Goal: Complete application form: Complete application form

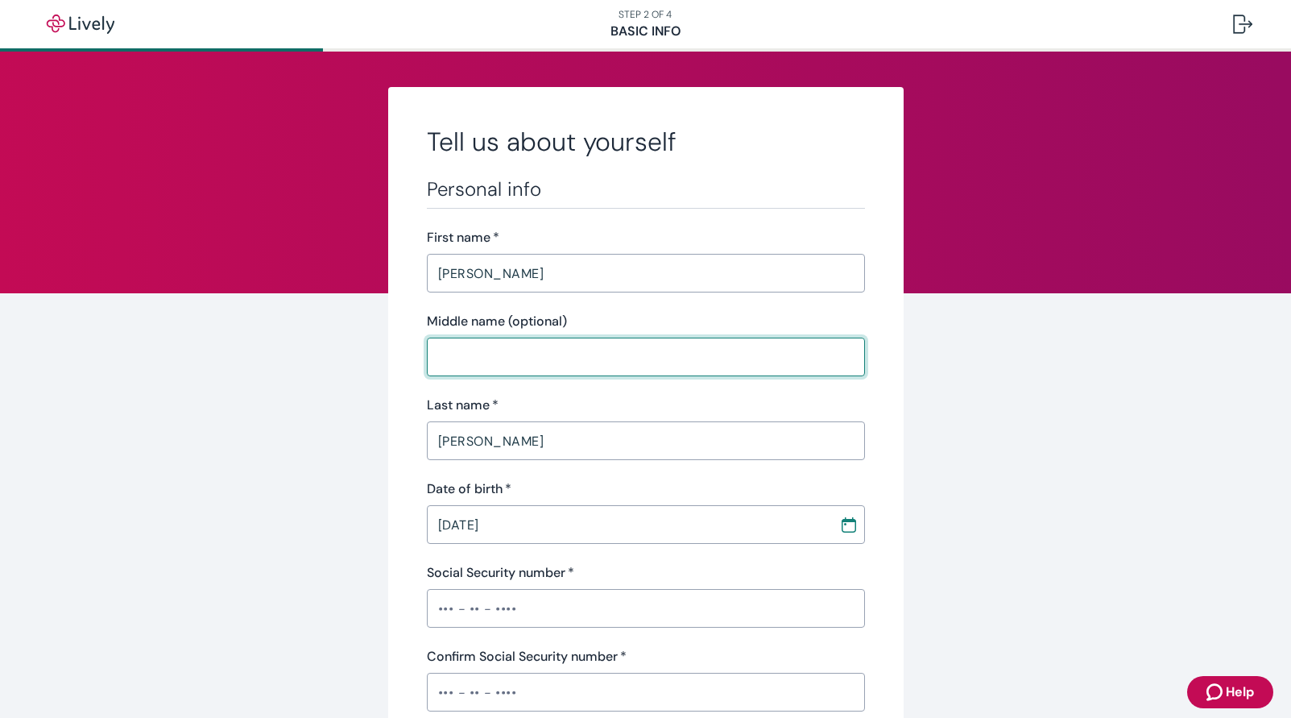
click at [469, 358] on input "Middle name (optional)" at bounding box center [646, 357] width 438 height 32
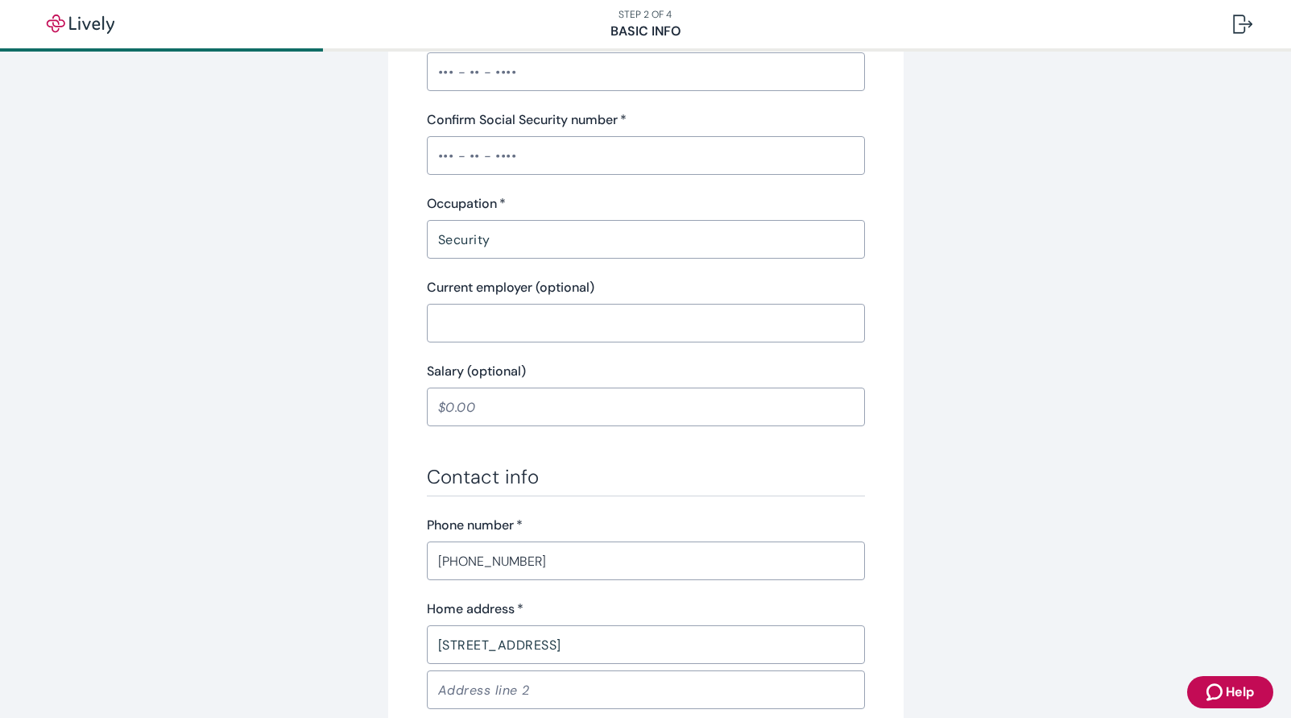
scroll to position [483, 0]
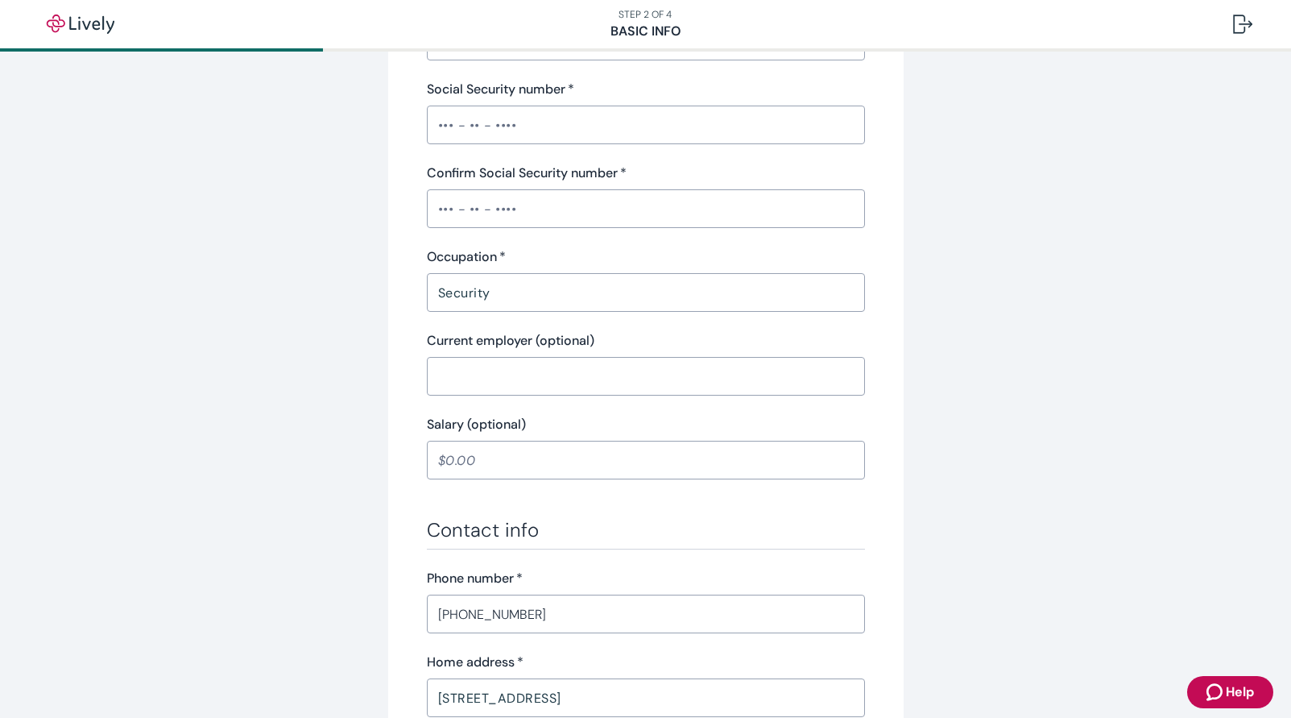
type input "[PERSON_NAME]"
click at [528, 291] on input "Security" at bounding box center [646, 292] width 438 height 32
type input "S"
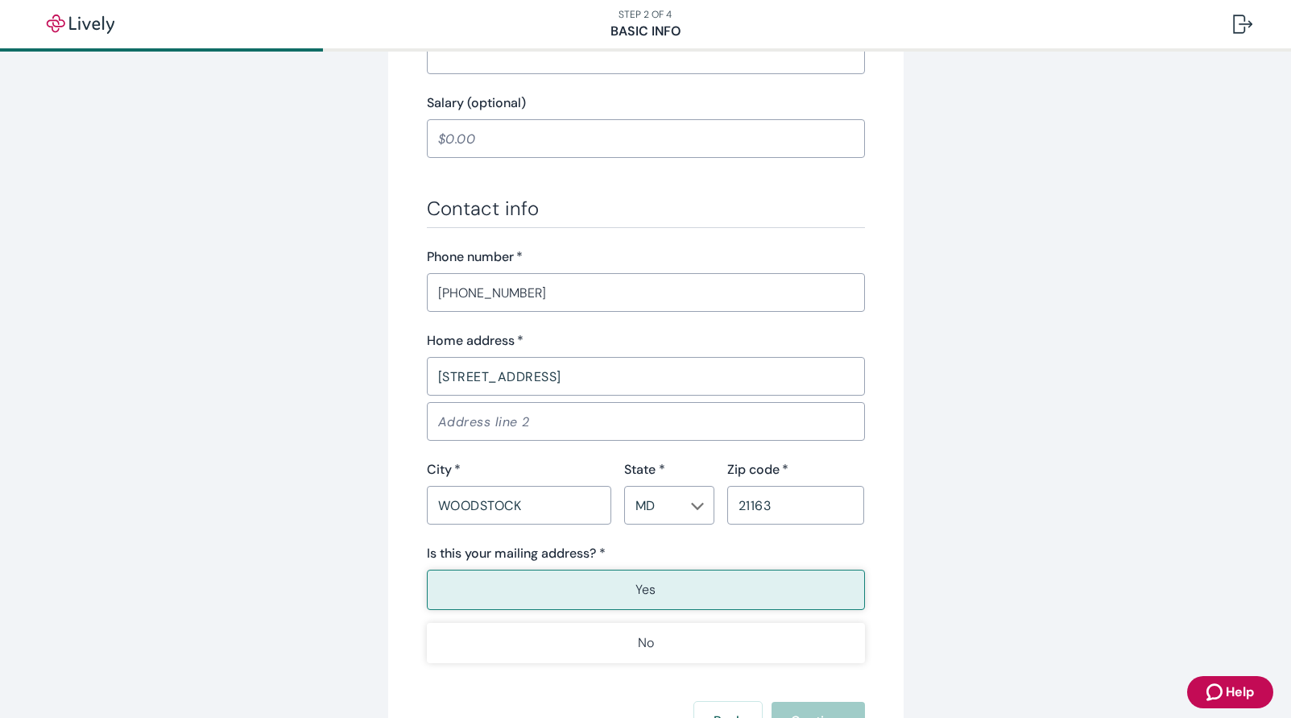
scroll to position [806, 0]
type input "Industrial Security Officer"
click at [636, 590] on p "Yes" at bounding box center [646, 588] width 20 height 19
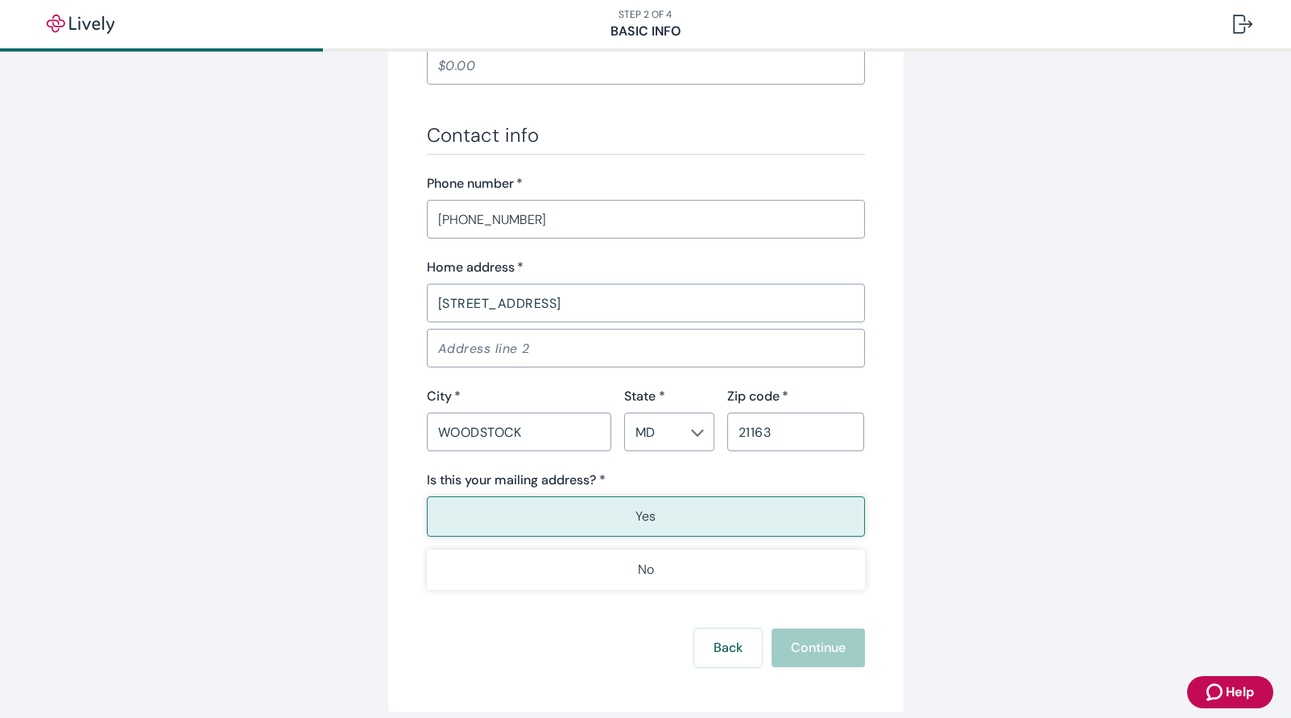
scroll to position [950, 0]
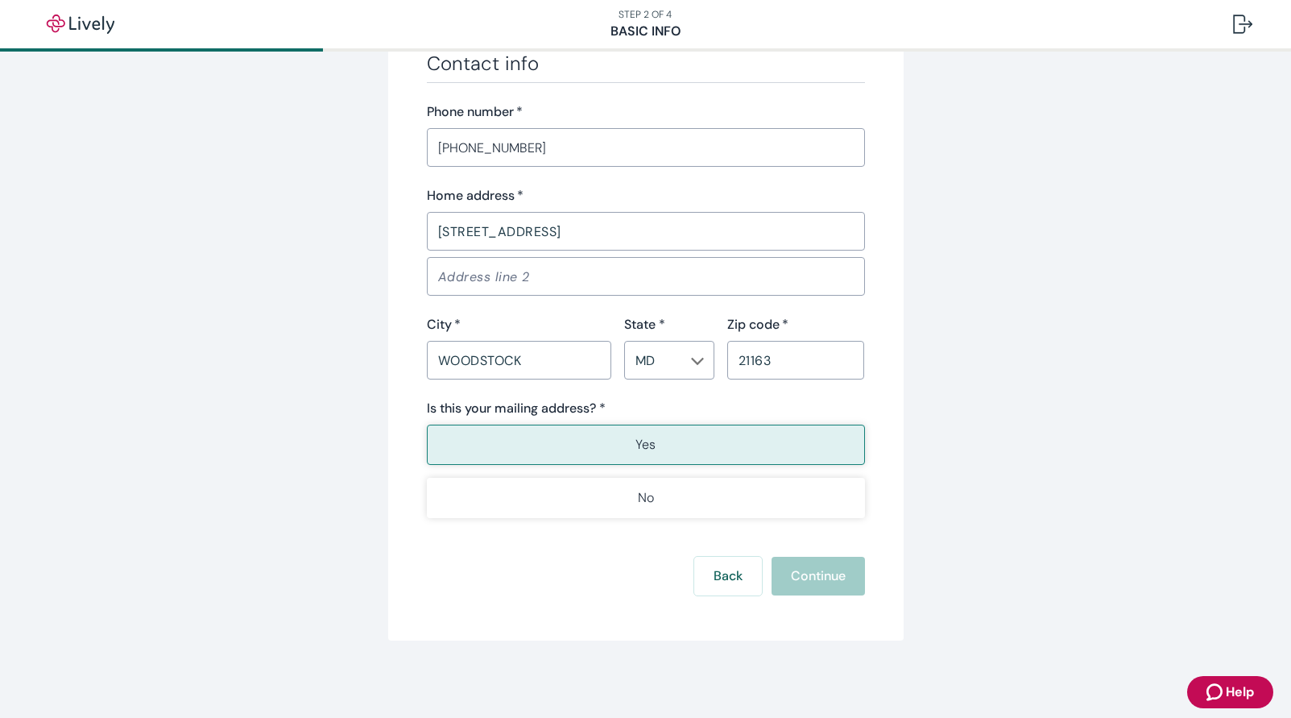
click at [803, 583] on div "Back Continue" at bounding box center [646, 576] width 438 height 39
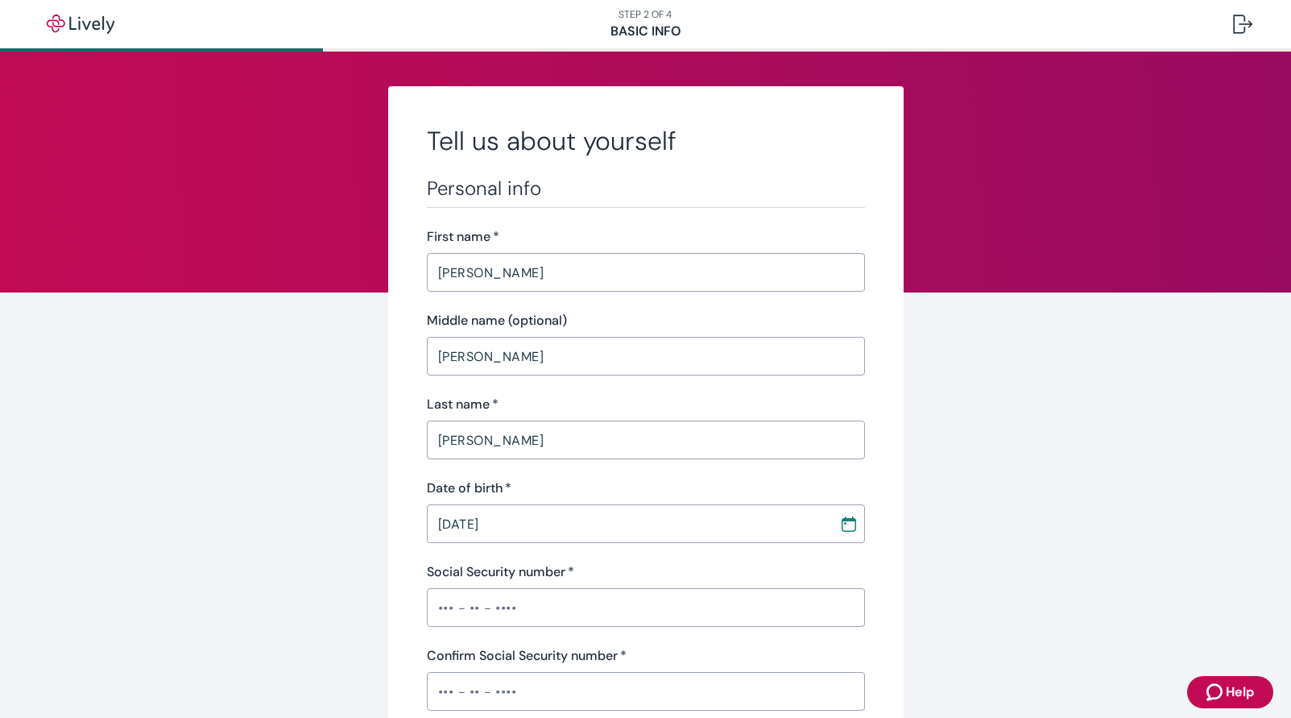
scroll to position [0, 0]
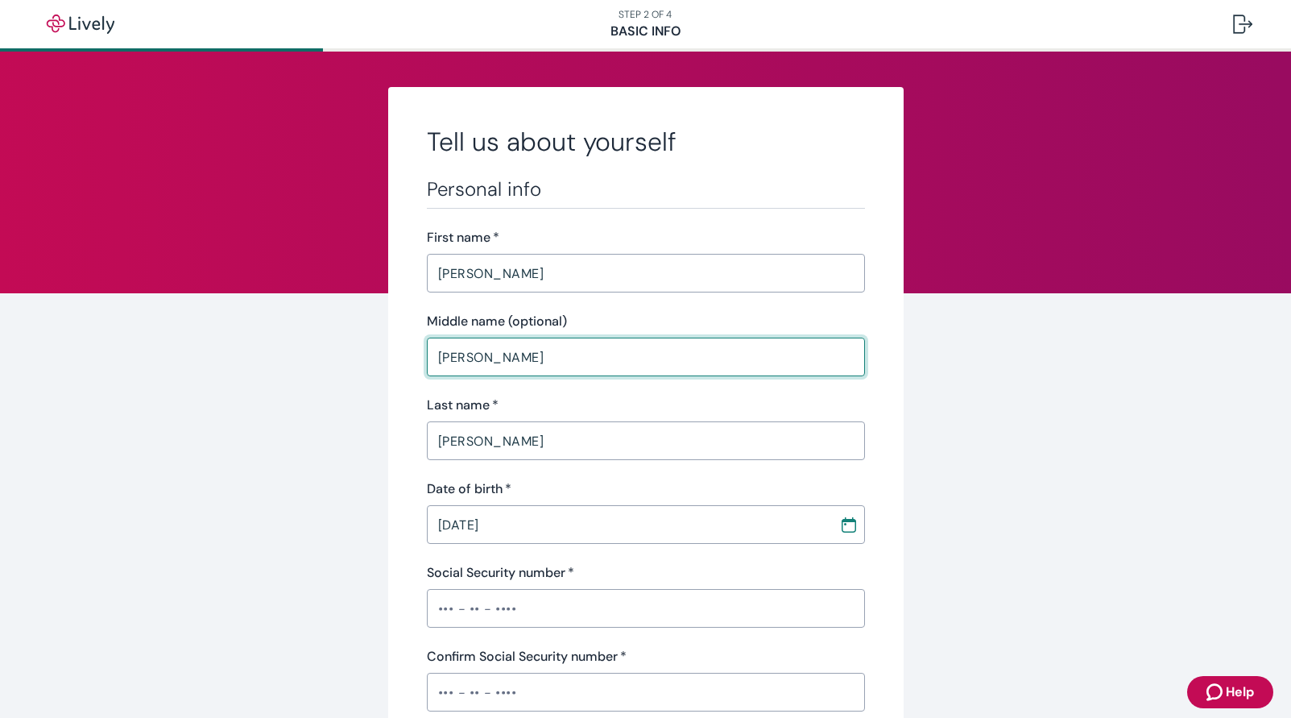
click at [480, 363] on input "[PERSON_NAME]" at bounding box center [646, 357] width 438 height 32
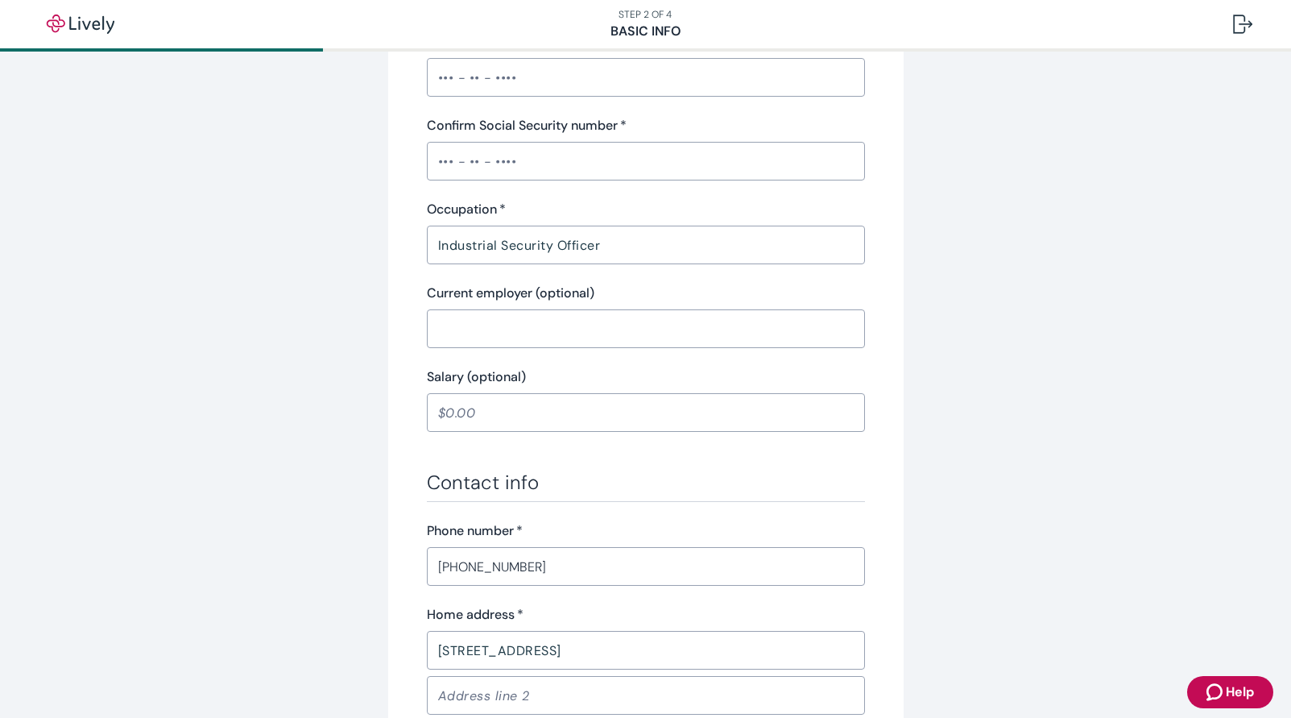
scroll to position [725, 0]
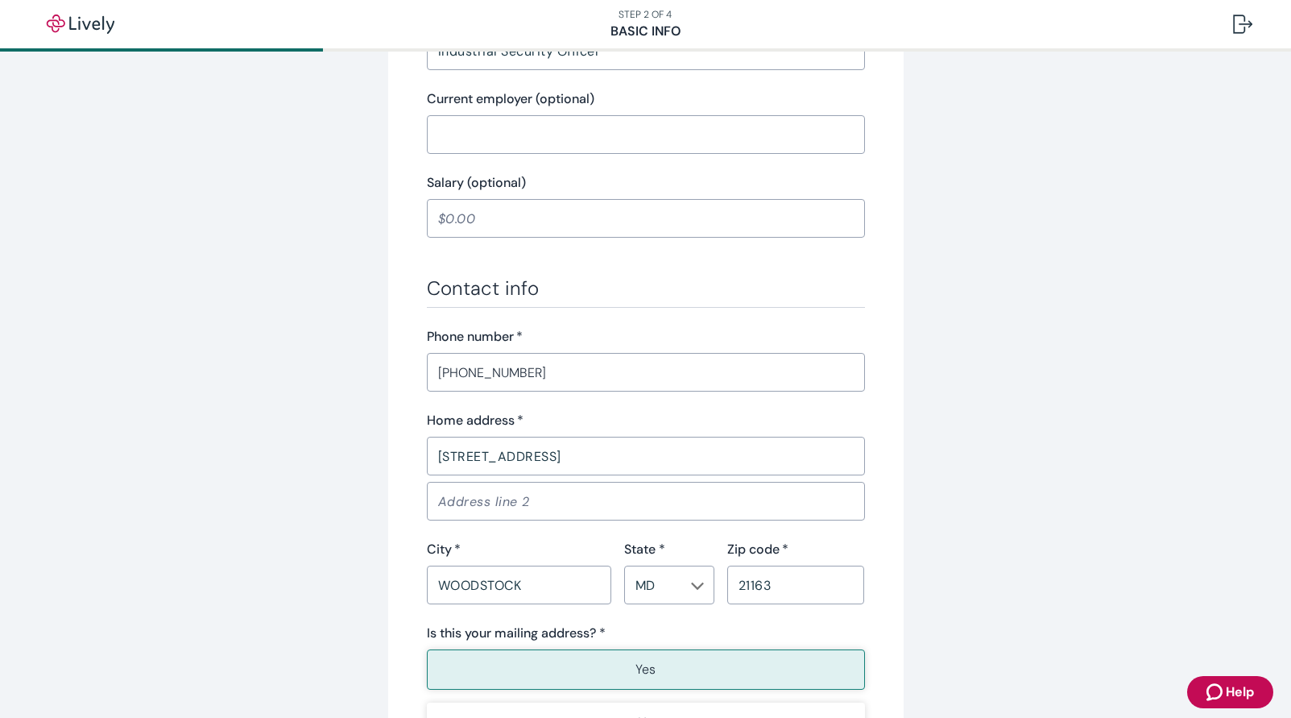
click at [566, 379] on input "[PHONE_NUMBER]" at bounding box center [646, 372] width 438 height 32
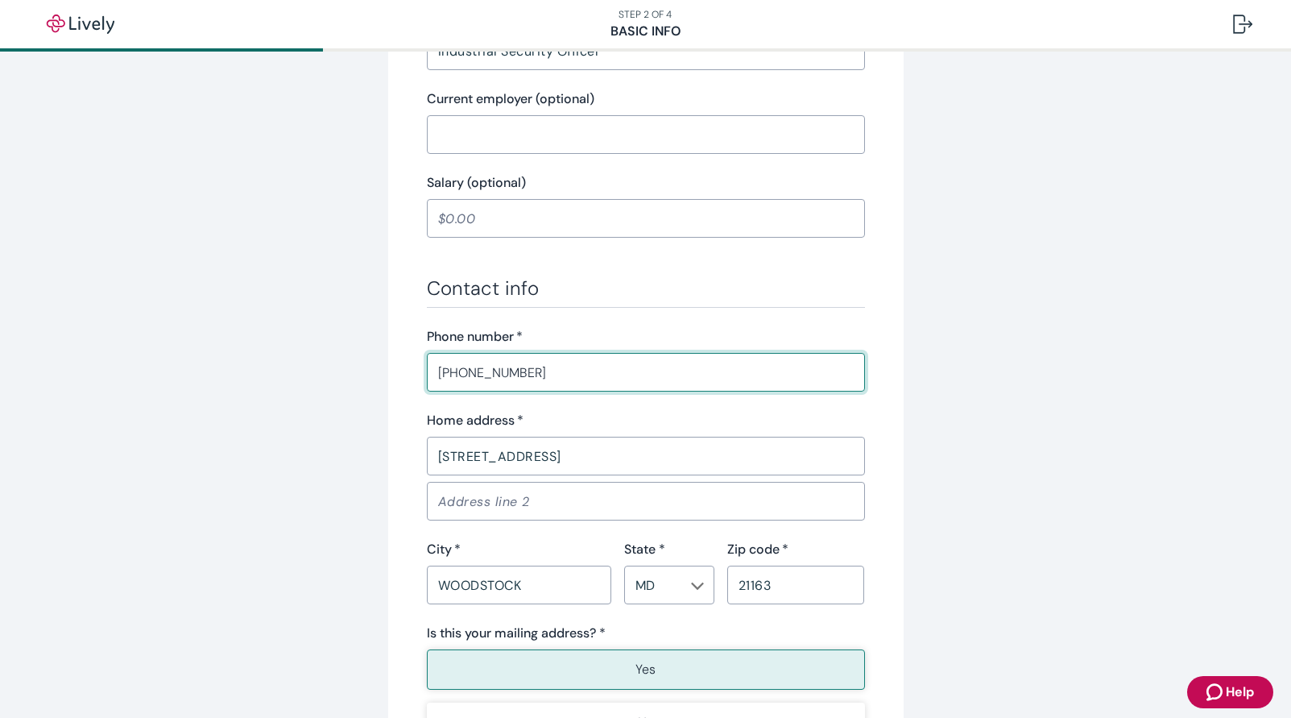
click at [559, 451] on input "[STREET_ADDRESS]" at bounding box center [646, 456] width 438 height 32
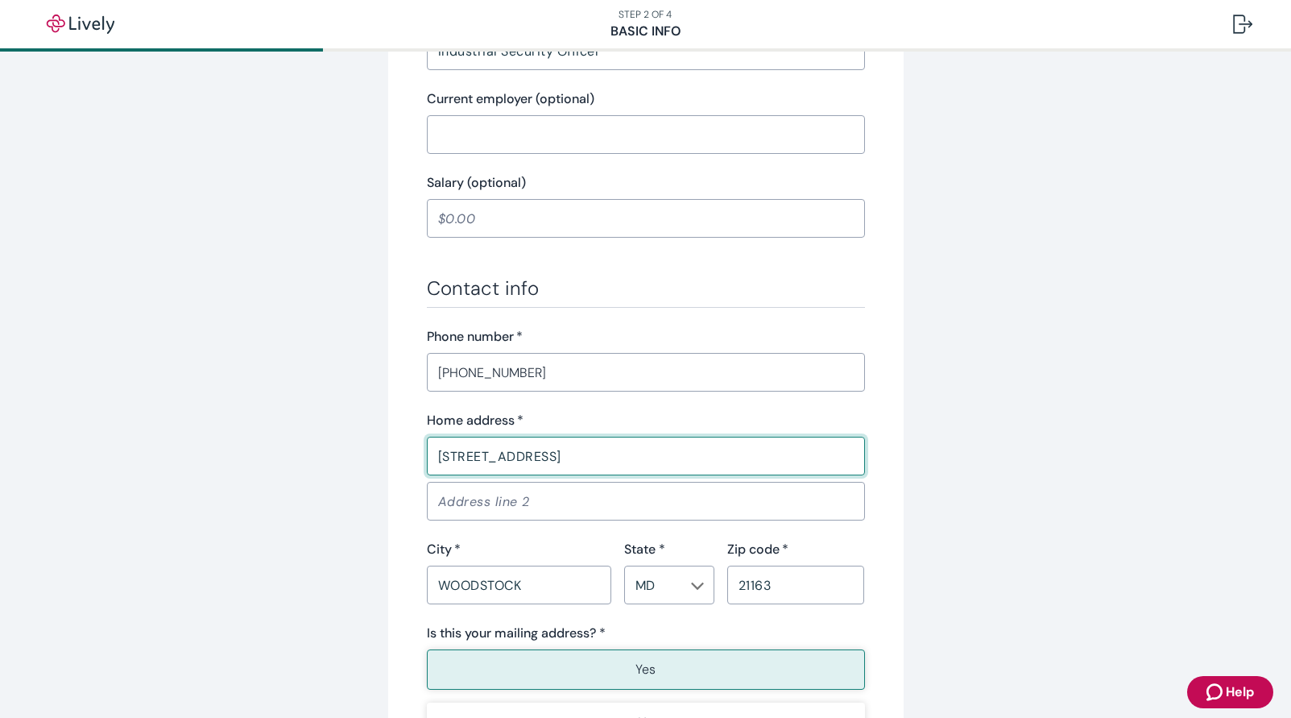
click at [546, 587] on input "WOODSTOCK" at bounding box center [519, 585] width 184 height 32
click at [700, 666] on button "Yes" at bounding box center [646, 669] width 438 height 40
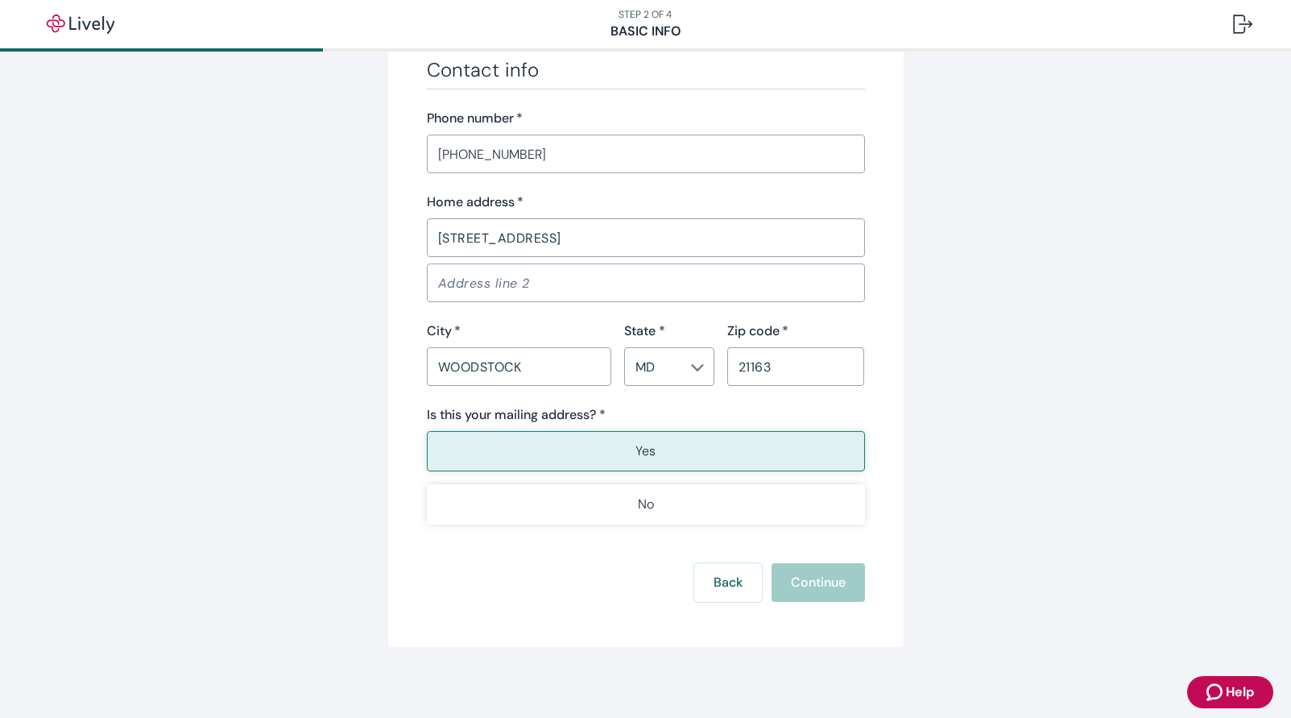
scroll to position [950, 0]
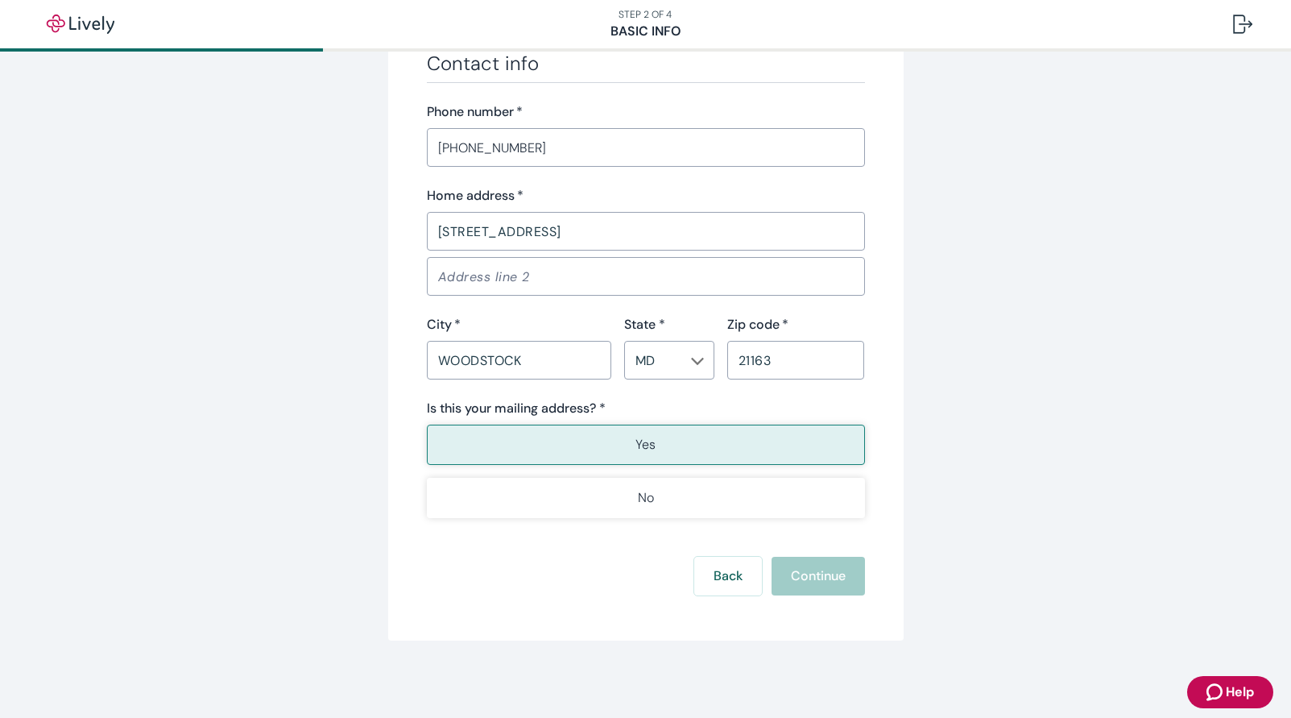
click at [796, 577] on div "Back Continue" at bounding box center [646, 576] width 438 height 39
click at [566, 358] on input "WOODSTOCK" at bounding box center [519, 360] width 184 height 32
click at [711, 454] on button "Yes" at bounding box center [646, 445] width 438 height 40
click at [643, 446] on p "Yes" at bounding box center [646, 444] width 20 height 19
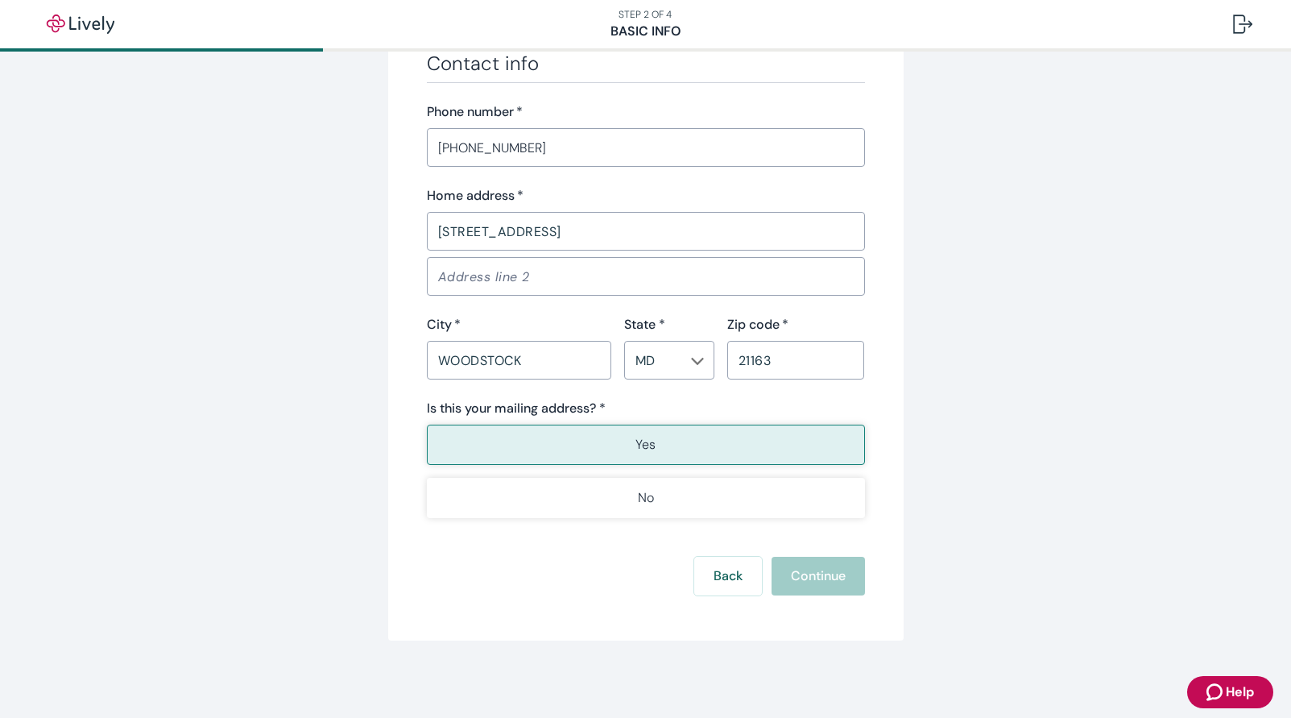
click at [788, 581] on div "Back Continue" at bounding box center [646, 576] width 438 height 39
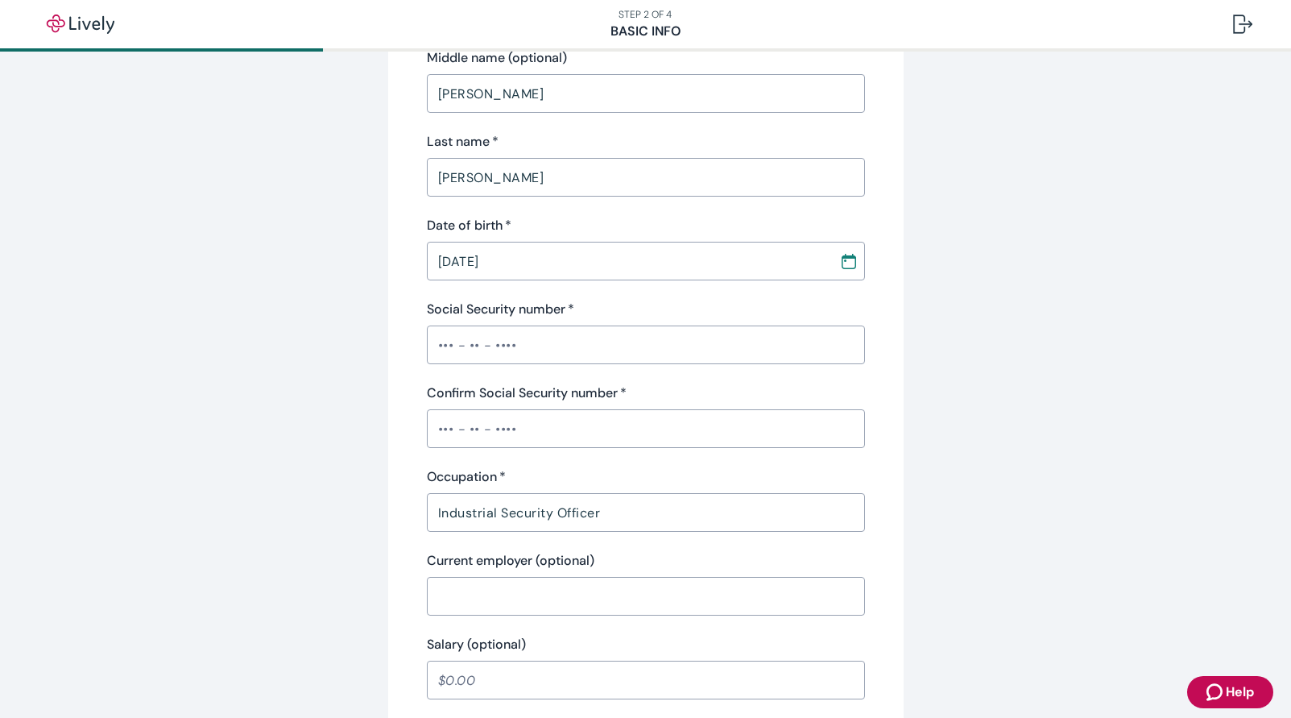
scroll to position [225, 0]
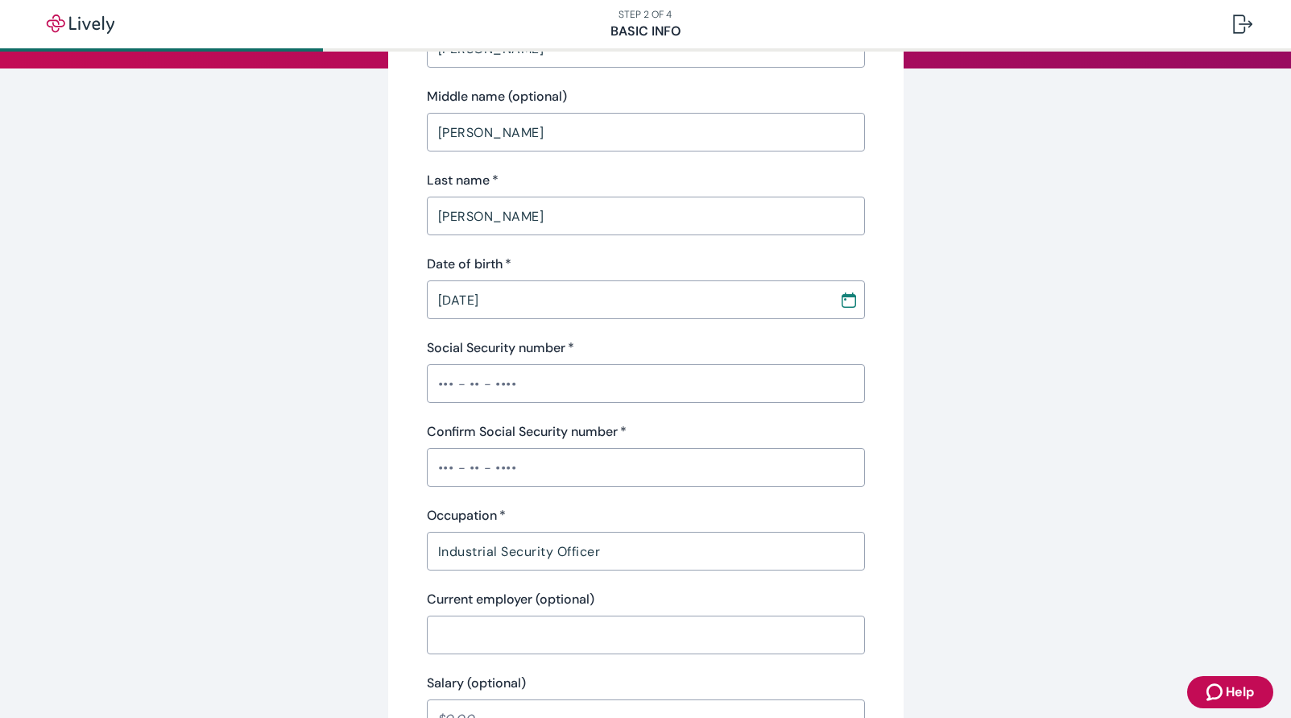
click at [447, 298] on input "[DATE]" at bounding box center [627, 300] width 401 height 32
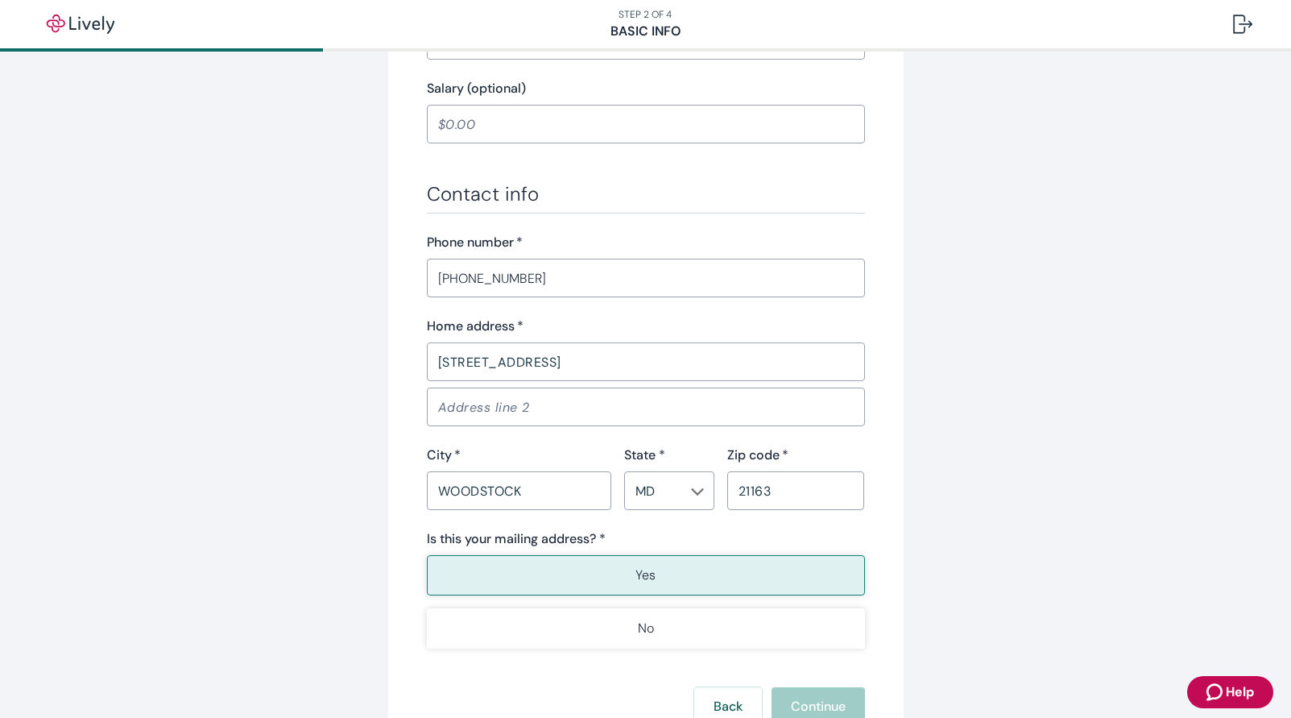
scroll to position [869, 0]
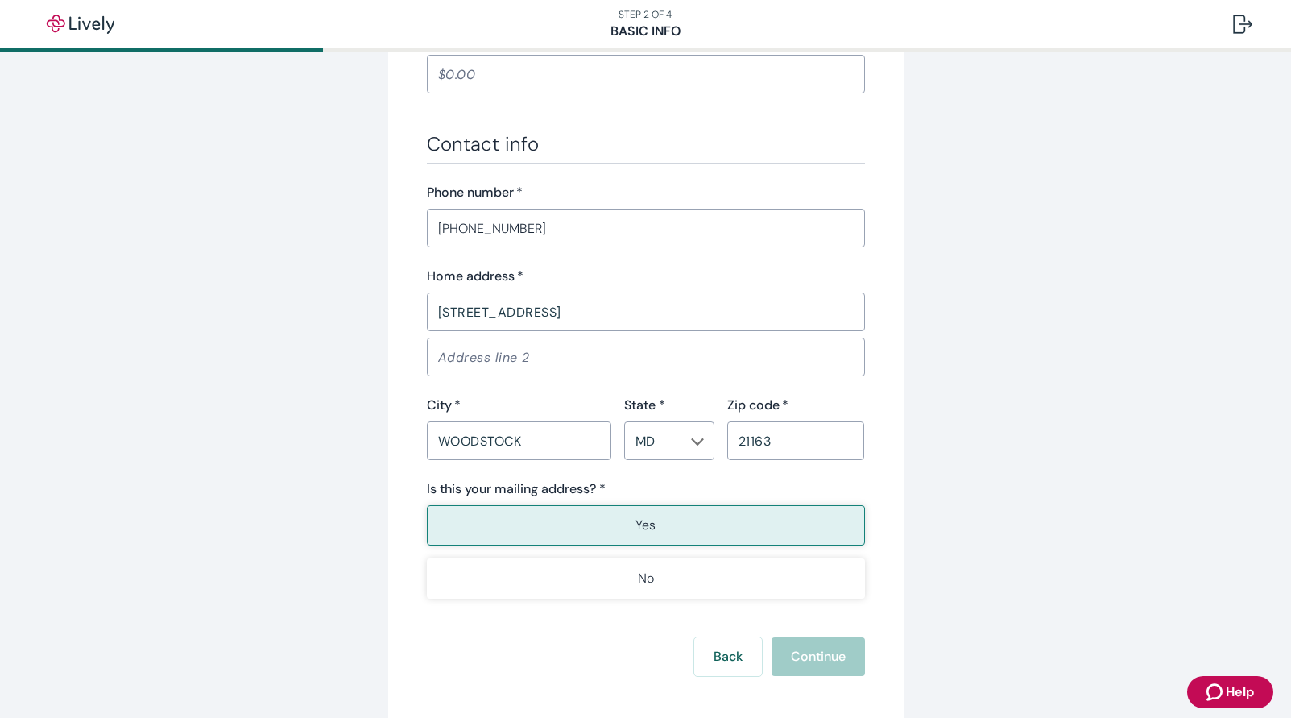
type input "[DATE]"
click at [662, 526] on button "Yes" at bounding box center [646, 525] width 438 height 40
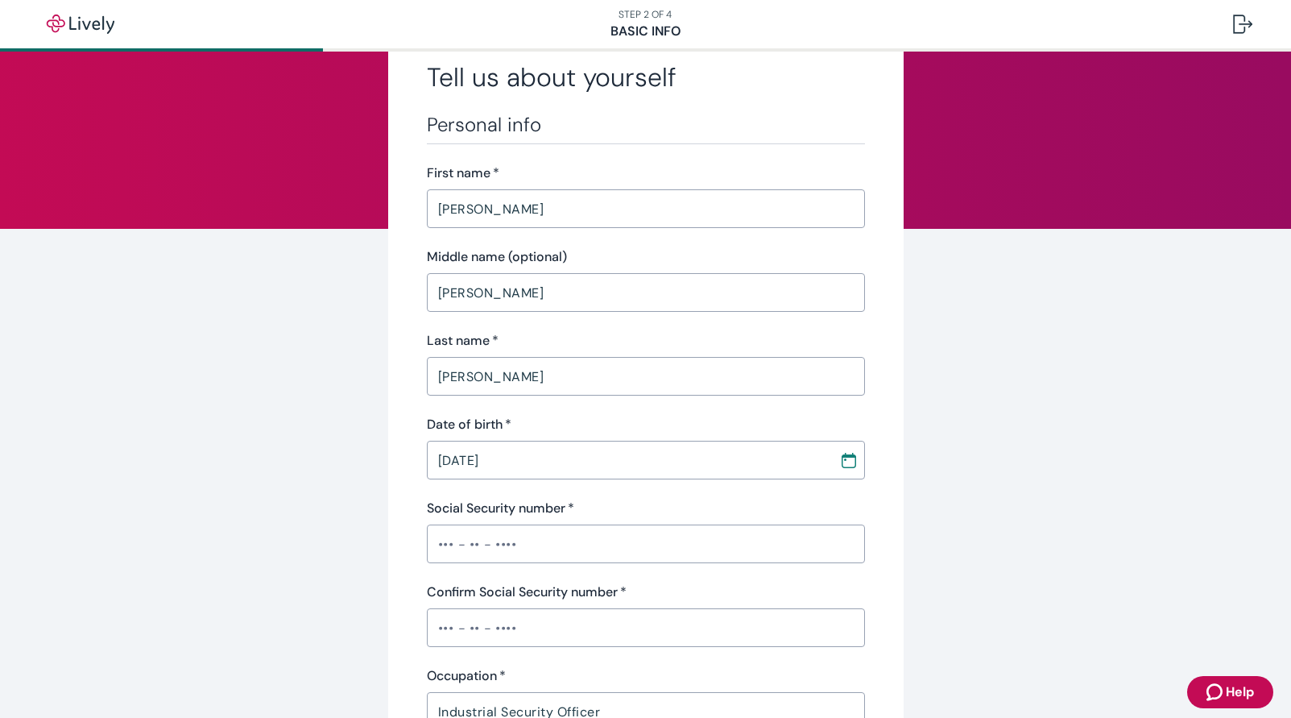
scroll to position [64, 0]
click at [649, 458] on input "[DATE]" at bounding box center [627, 461] width 401 height 32
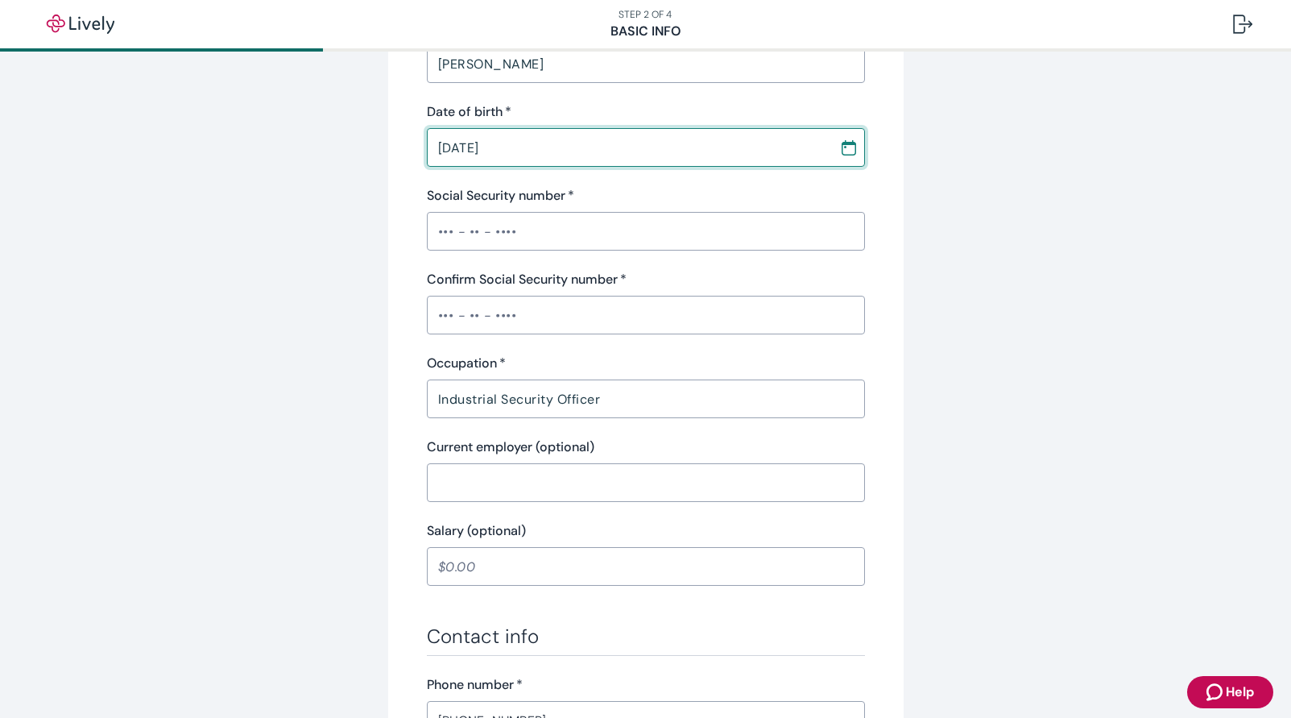
scroll to position [386, 0]
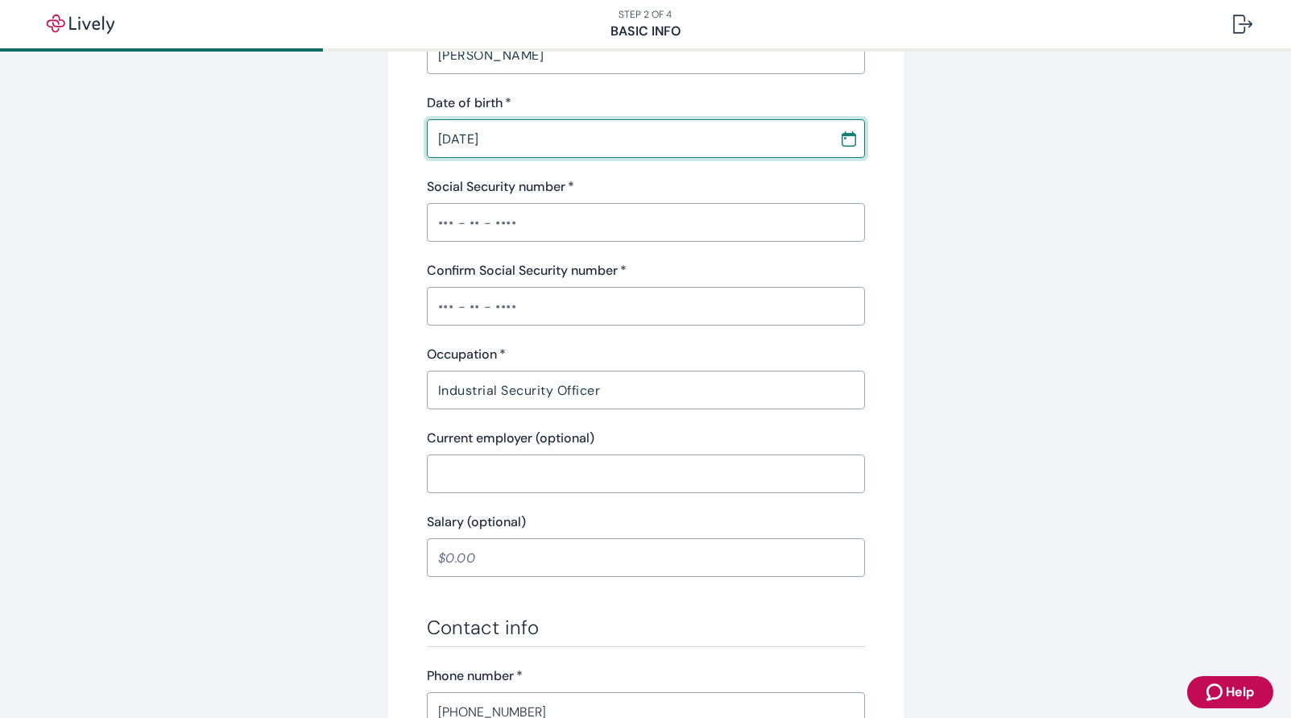
click at [578, 475] on input "Current employer (optional)" at bounding box center [646, 474] width 438 height 32
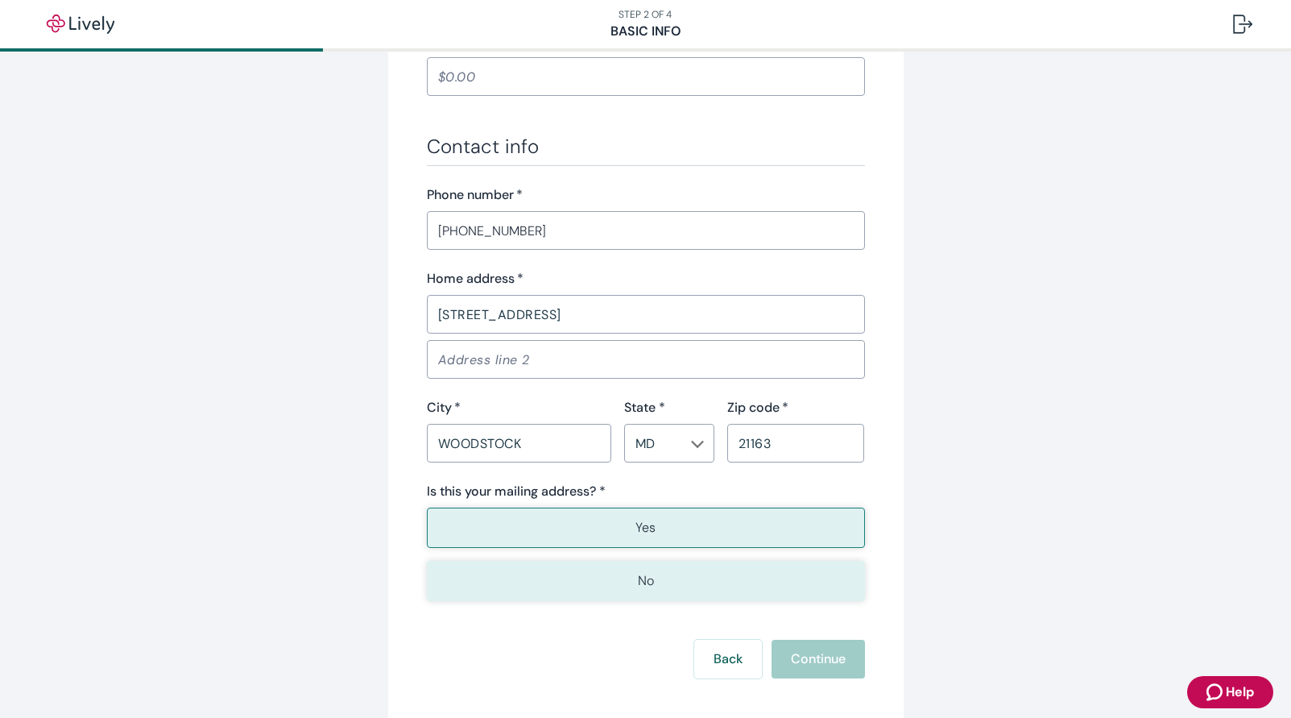
scroll to position [869, 0]
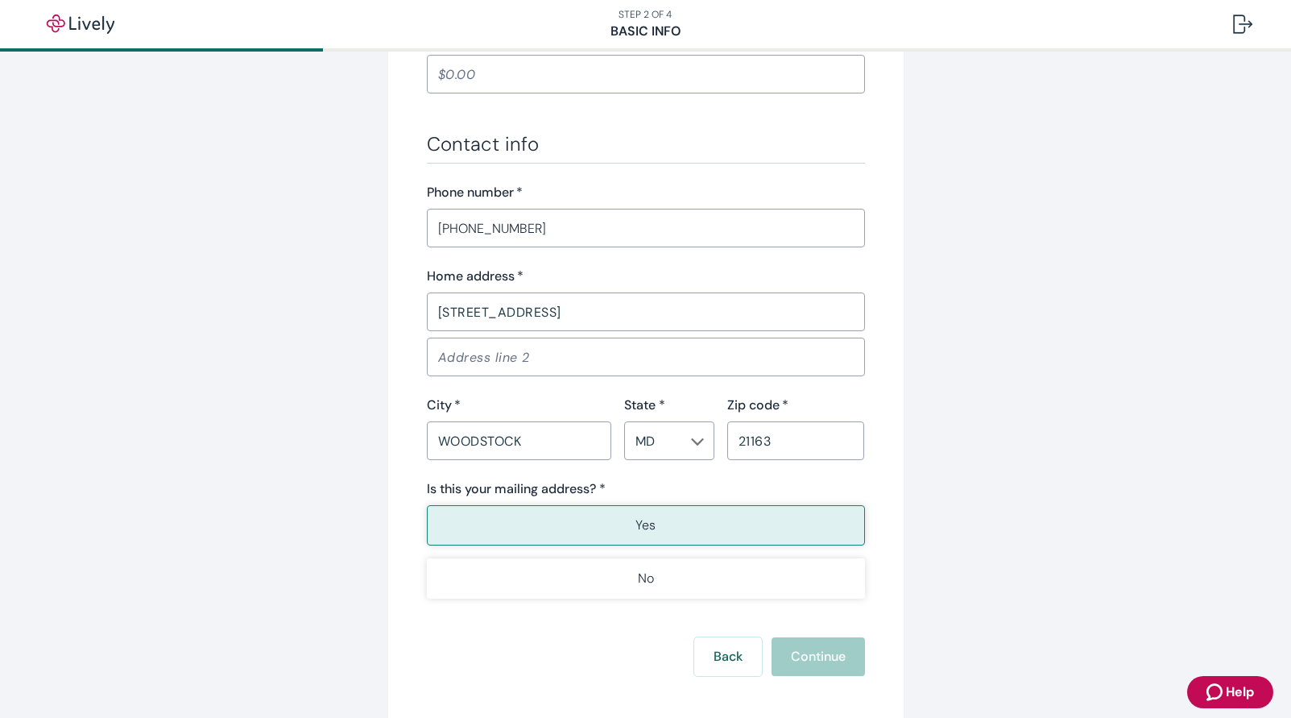
click at [812, 660] on div "Back Continue" at bounding box center [646, 656] width 438 height 39
click at [645, 523] on p "Yes" at bounding box center [646, 525] width 20 height 19
click at [708, 657] on button "Back" at bounding box center [728, 656] width 68 height 39
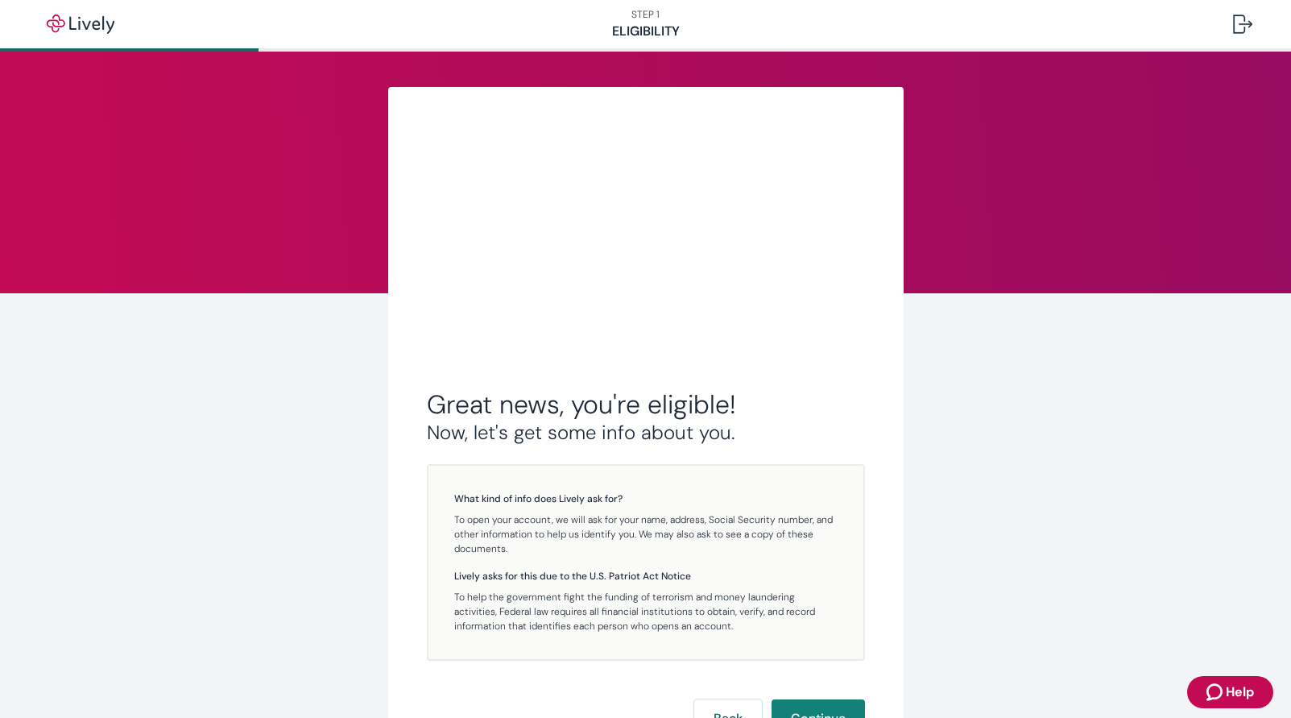
scroll to position [20, 0]
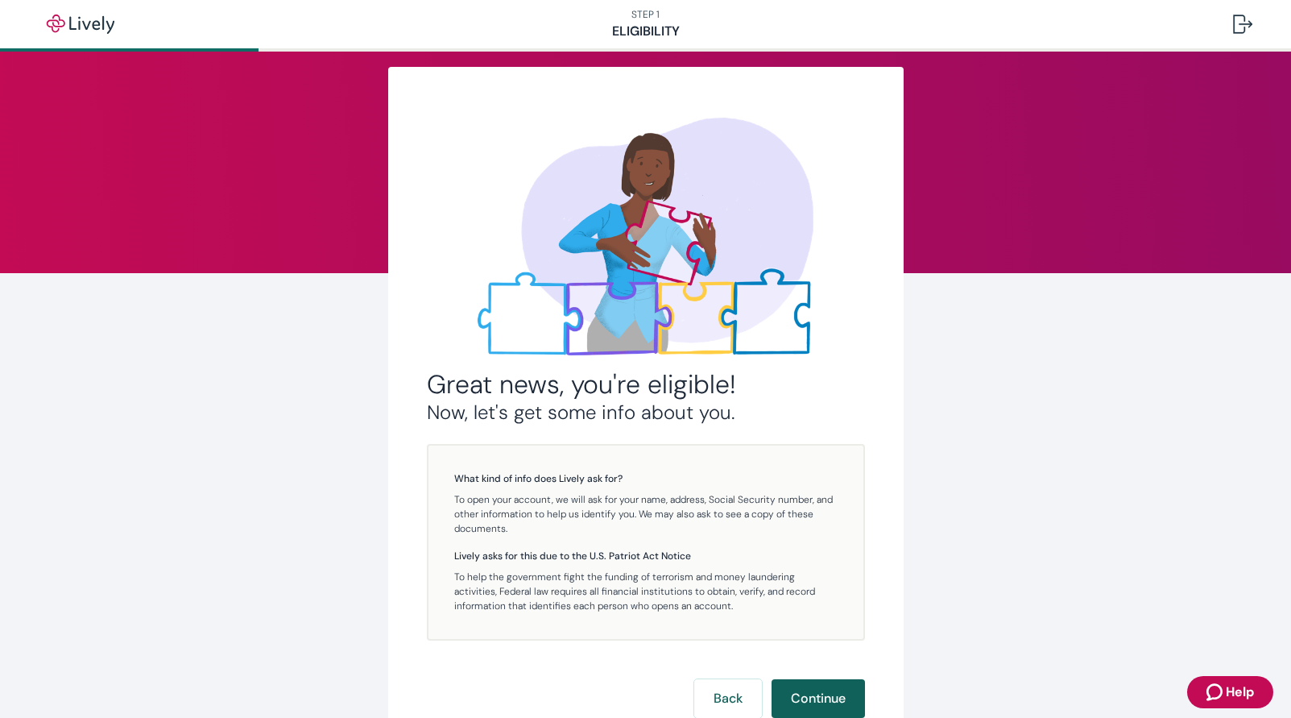
click at [814, 698] on button "Continue" at bounding box center [818, 698] width 93 height 39
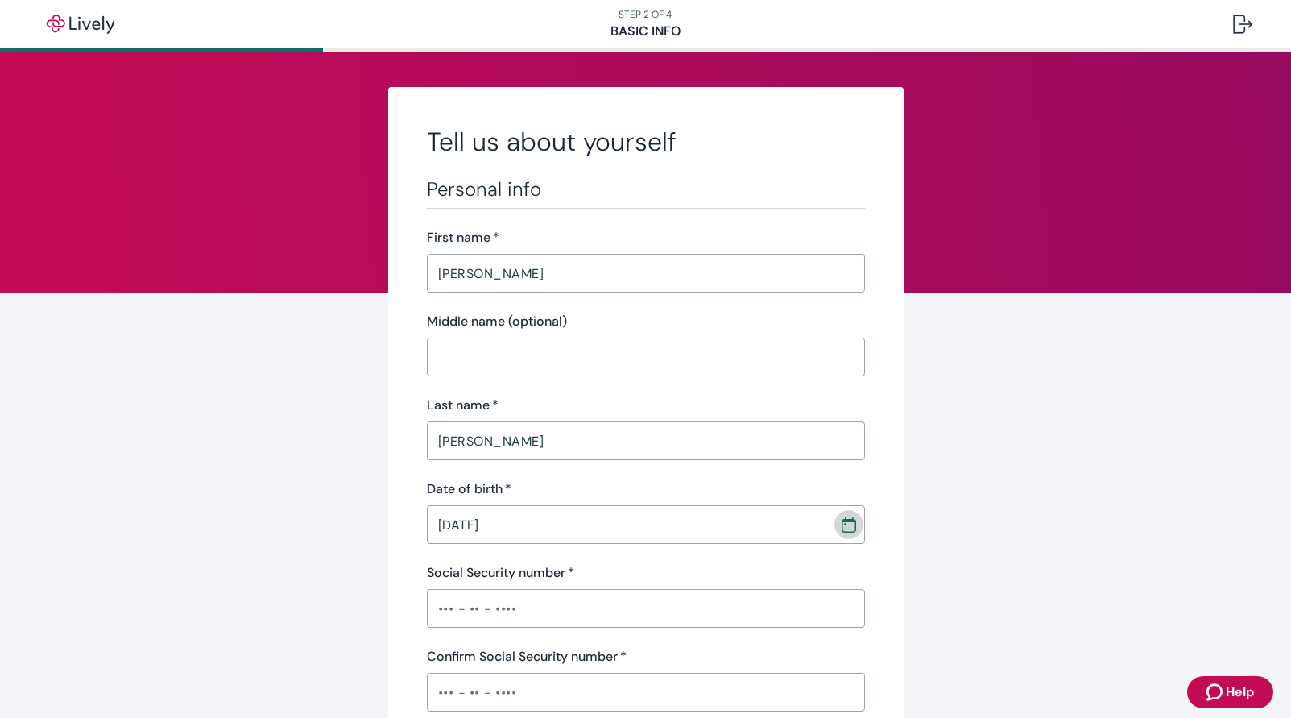
click at [841, 527] on icon "Calendar" at bounding box center [849, 524] width 16 height 16
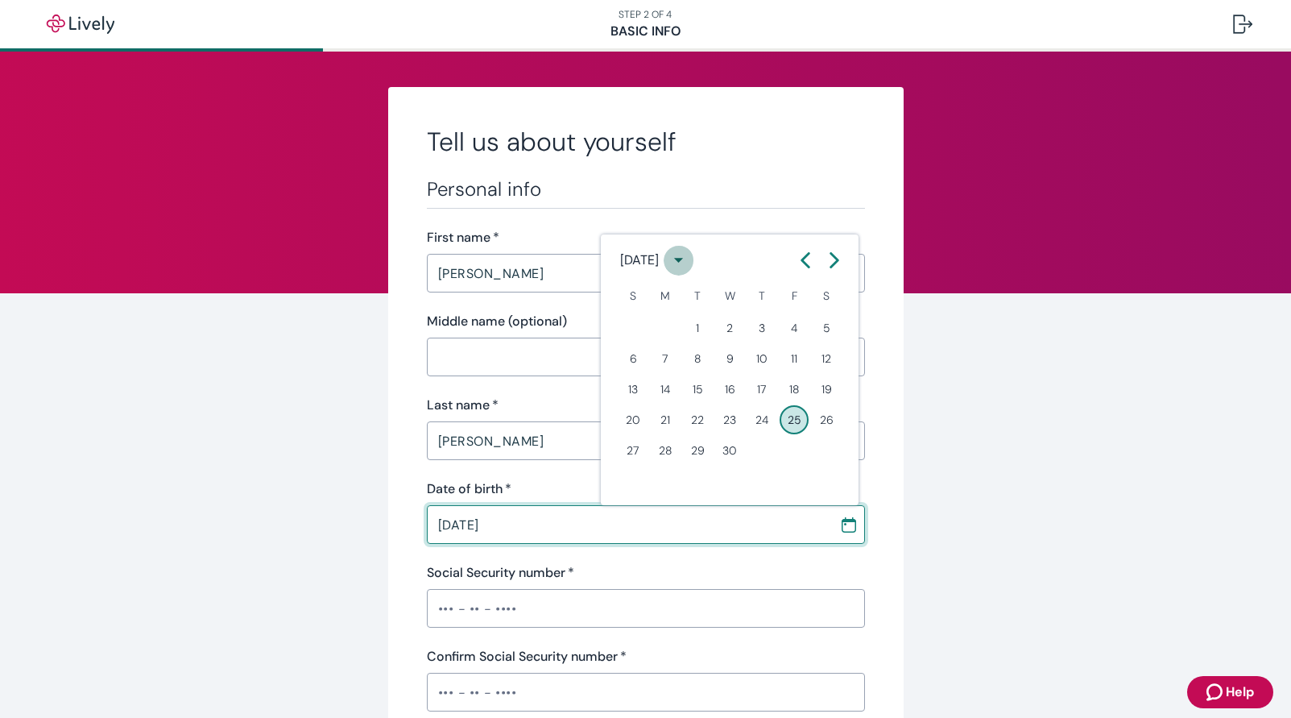
click at [683, 261] on icon "calendar view is open, switch to year view" at bounding box center [678, 261] width 9 height 5
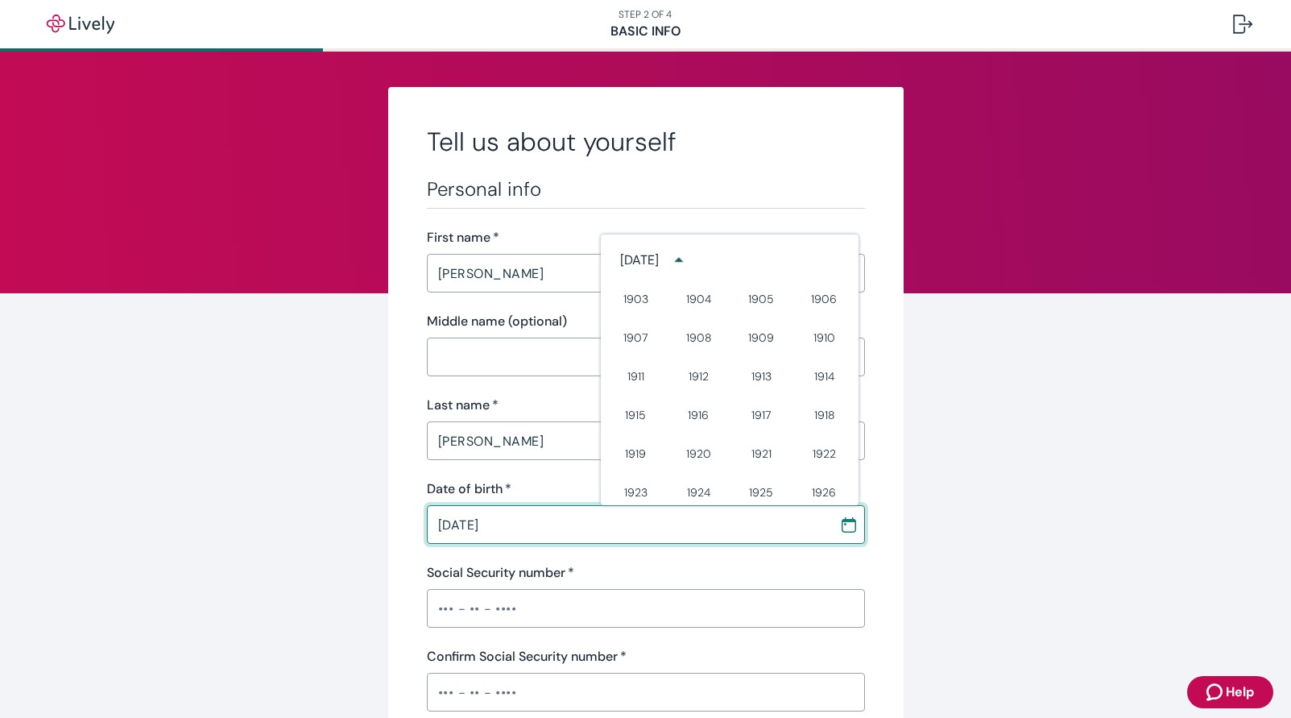
scroll to position [448, 0]
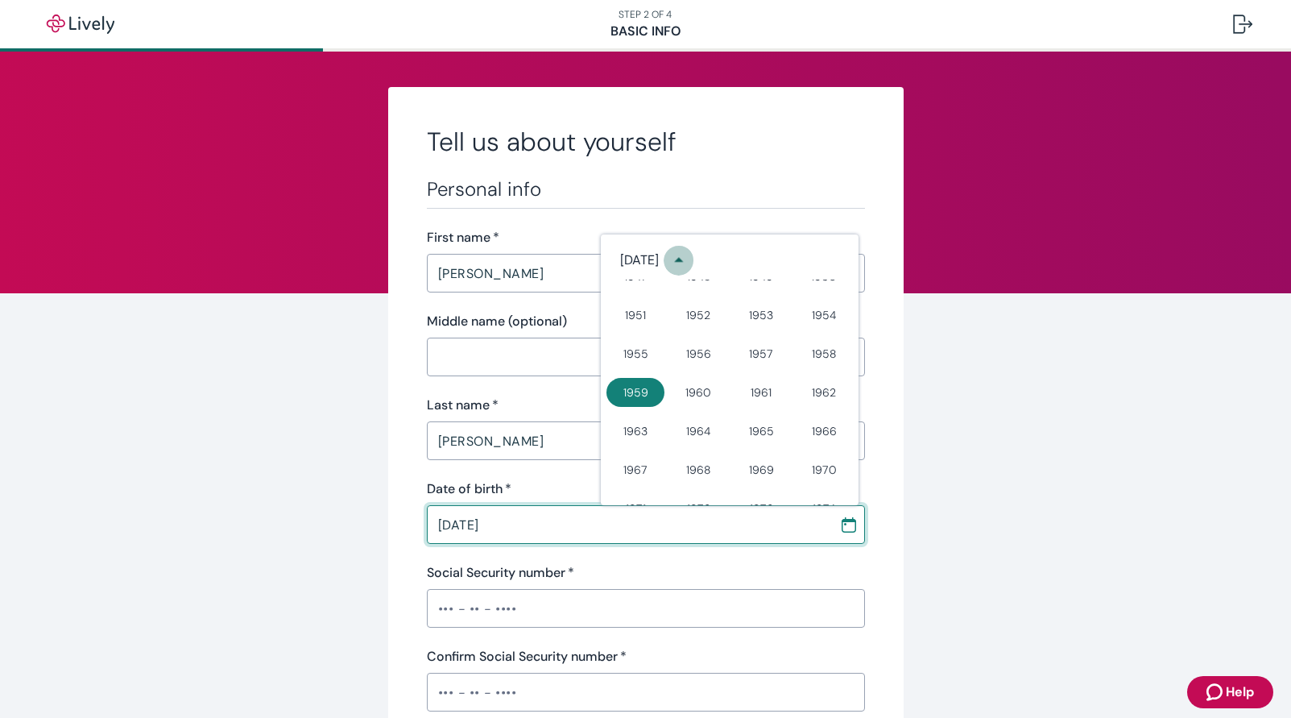
click at [683, 261] on icon "year view is open, switch to calendar view" at bounding box center [678, 260] width 9 height 5
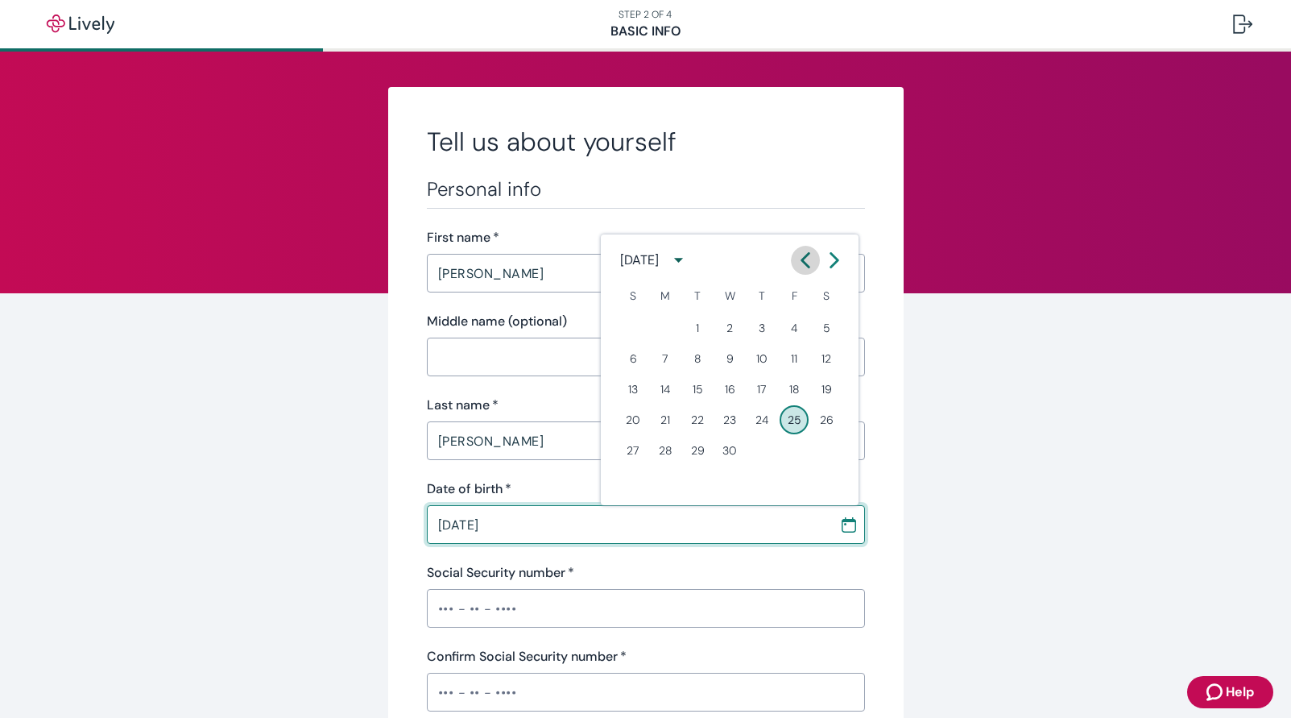
click at [800, 259] on icon "Calendar left arrow" at bounding box center [806, 260] width 16 height 16
click at [801, 259] on icon "Calendar left arrow" at bounding box center [806, 260] width 16 height 16
click at [671, 450] on button "25" at bounding box center [665, 450] width 29 height 29
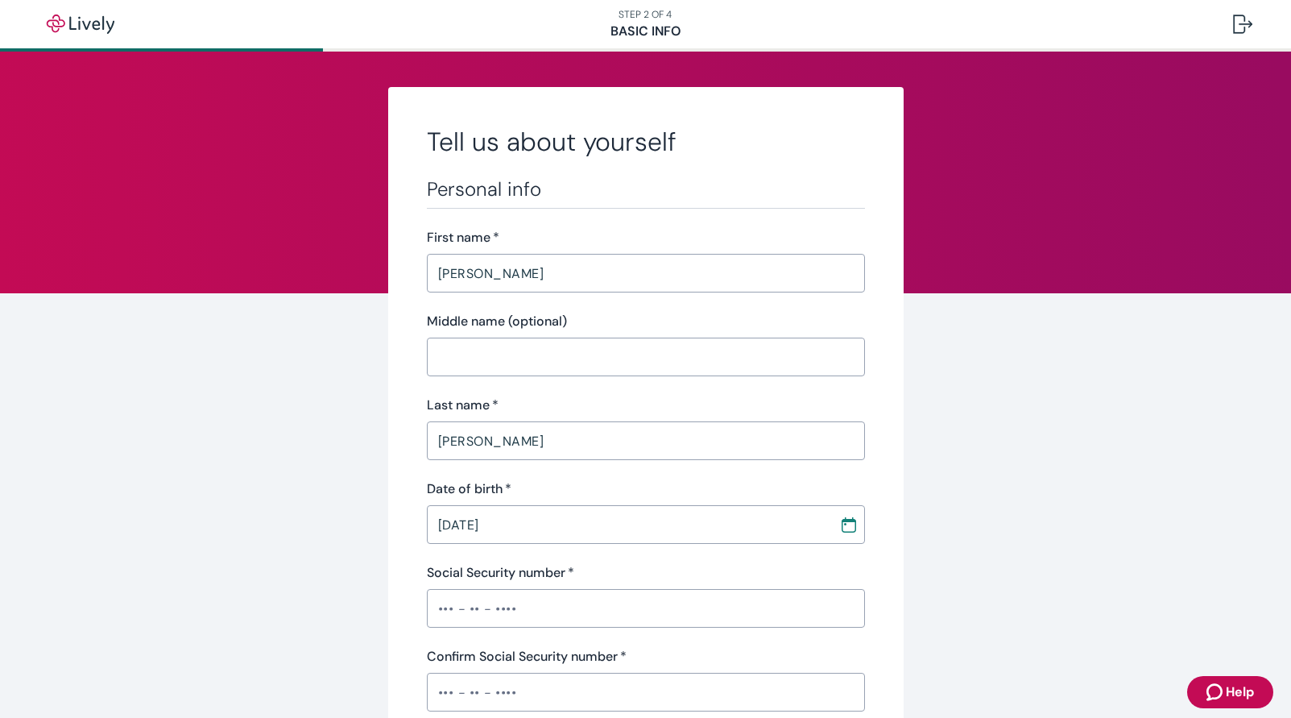
type input "[DATE]"
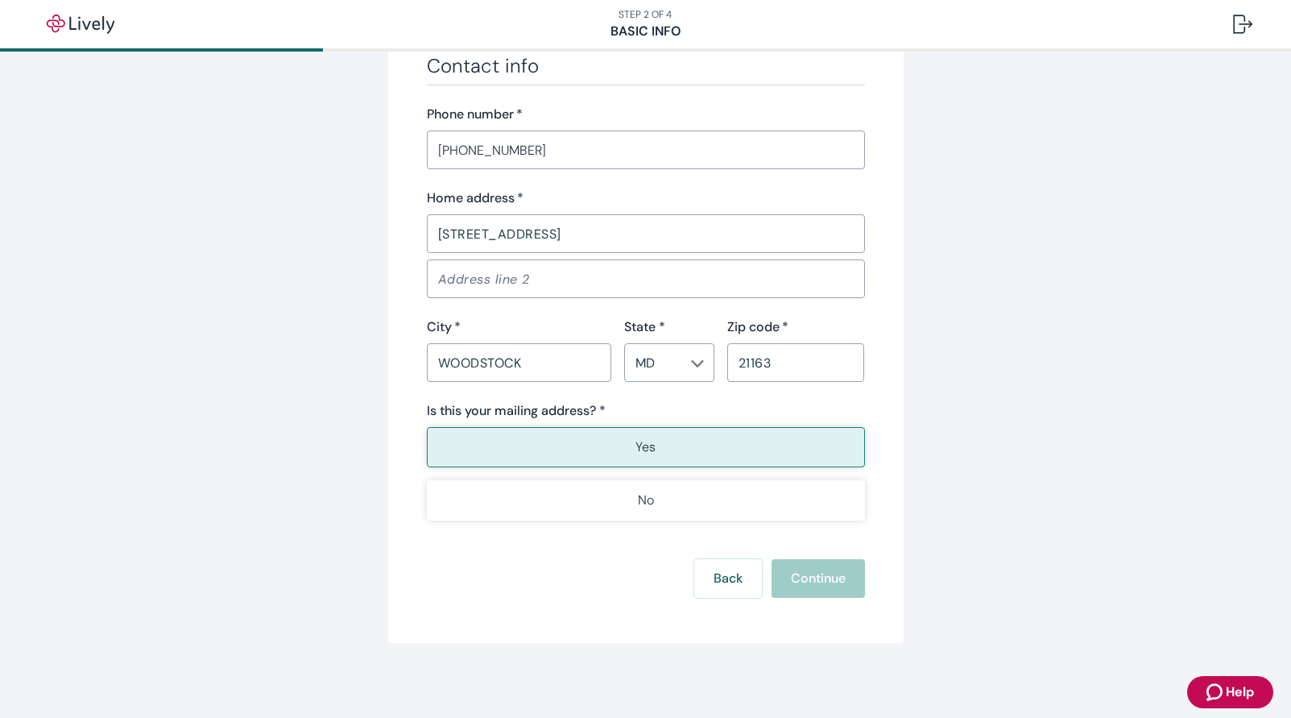
scroll to position [950, 0]
click at [645, 445] on p "Yes" at bounding box center [646, 444] width 20 height 19
click at [818, 574] on div "Back Continue" at bounding box center [646, 576] width 438 height 39
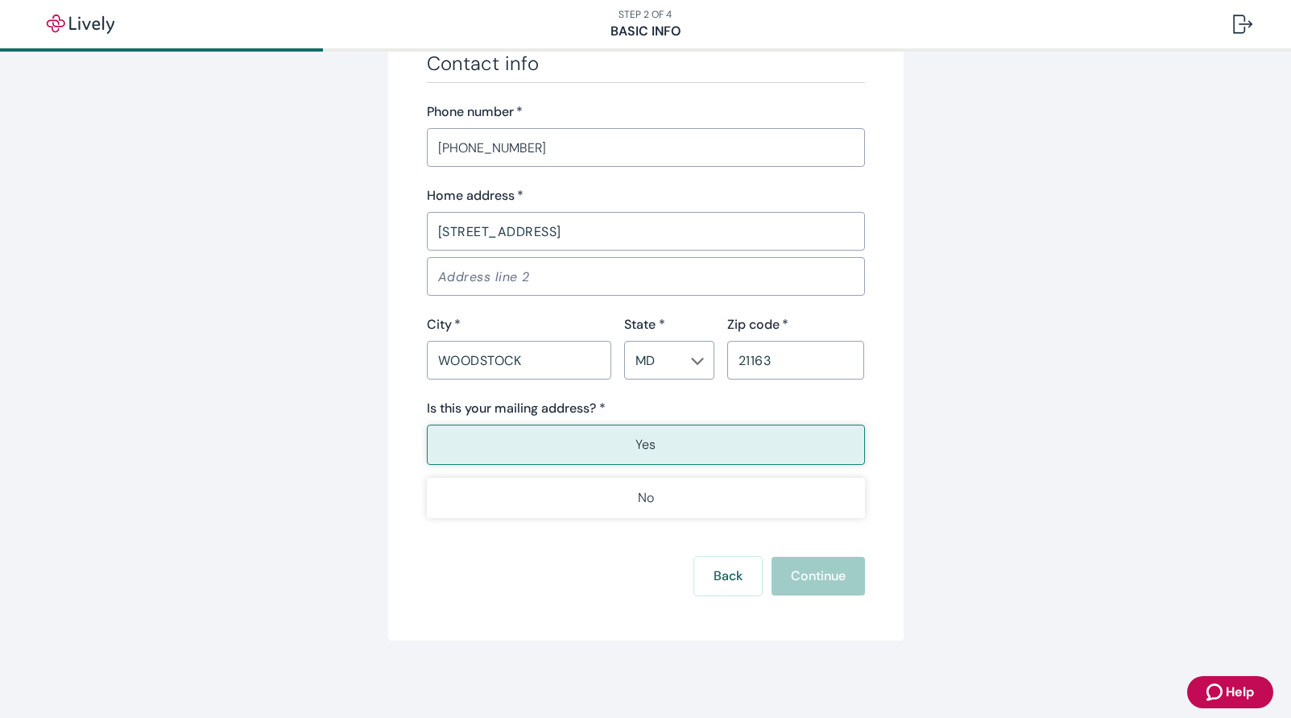
click at [818, 574] on div "Back Continue" at bounding box center [646, 576] width 438 height 39
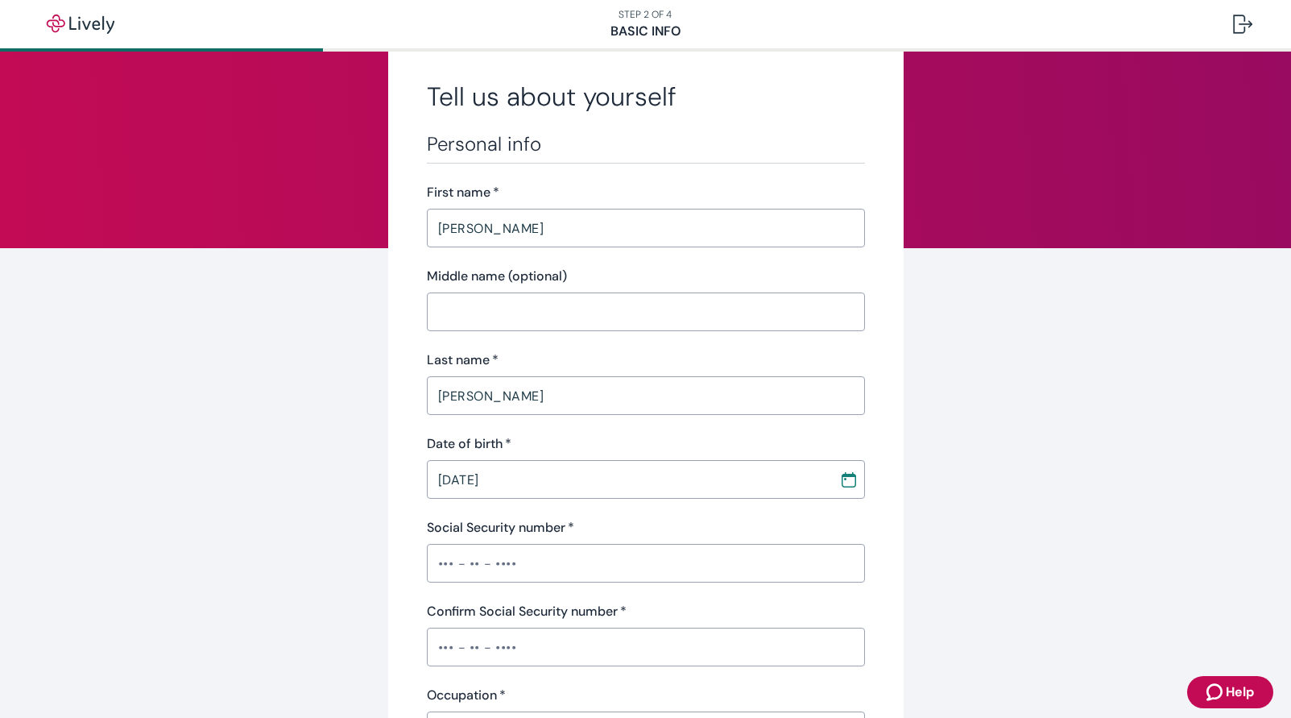
scroll to position [28, 0]
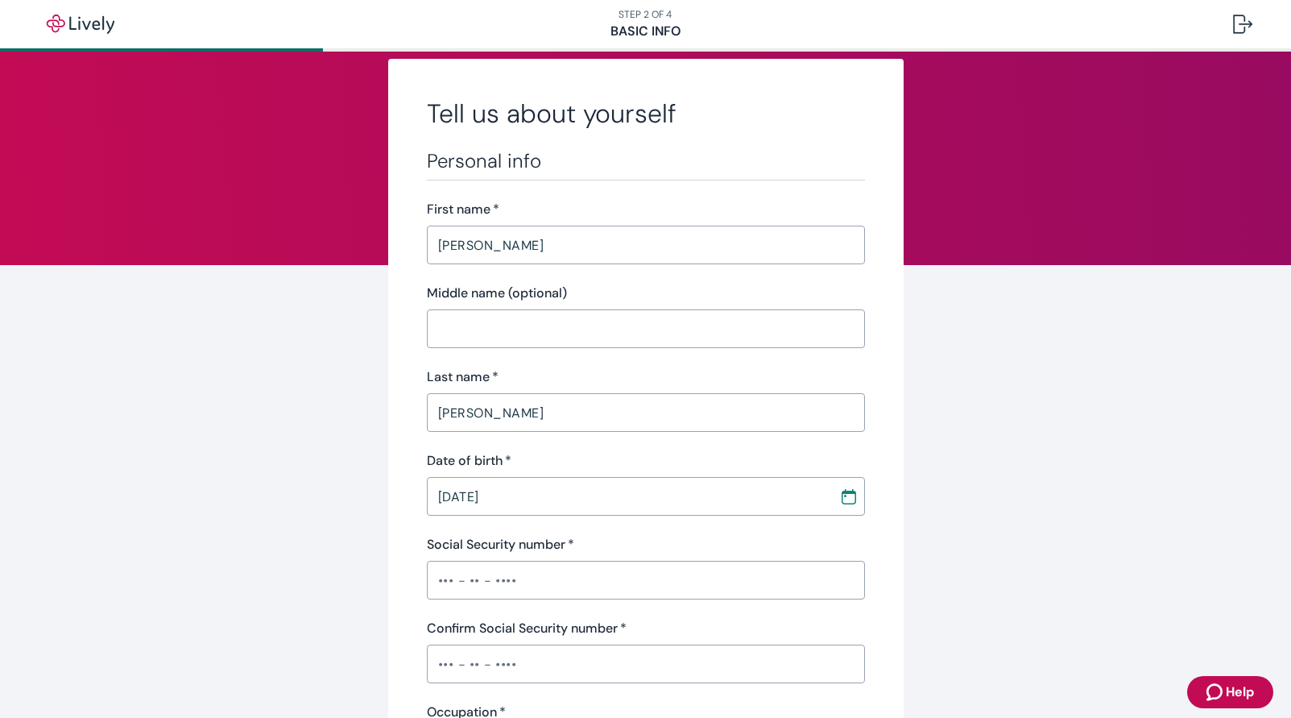
click at [498, 247] on input "[PERSON_NAME]" at bounding box center [646, 245] width 438 height 32
click at [496, 328] on input "Middle name (optional)" at bounding box center [646, 329] width 438 height 32
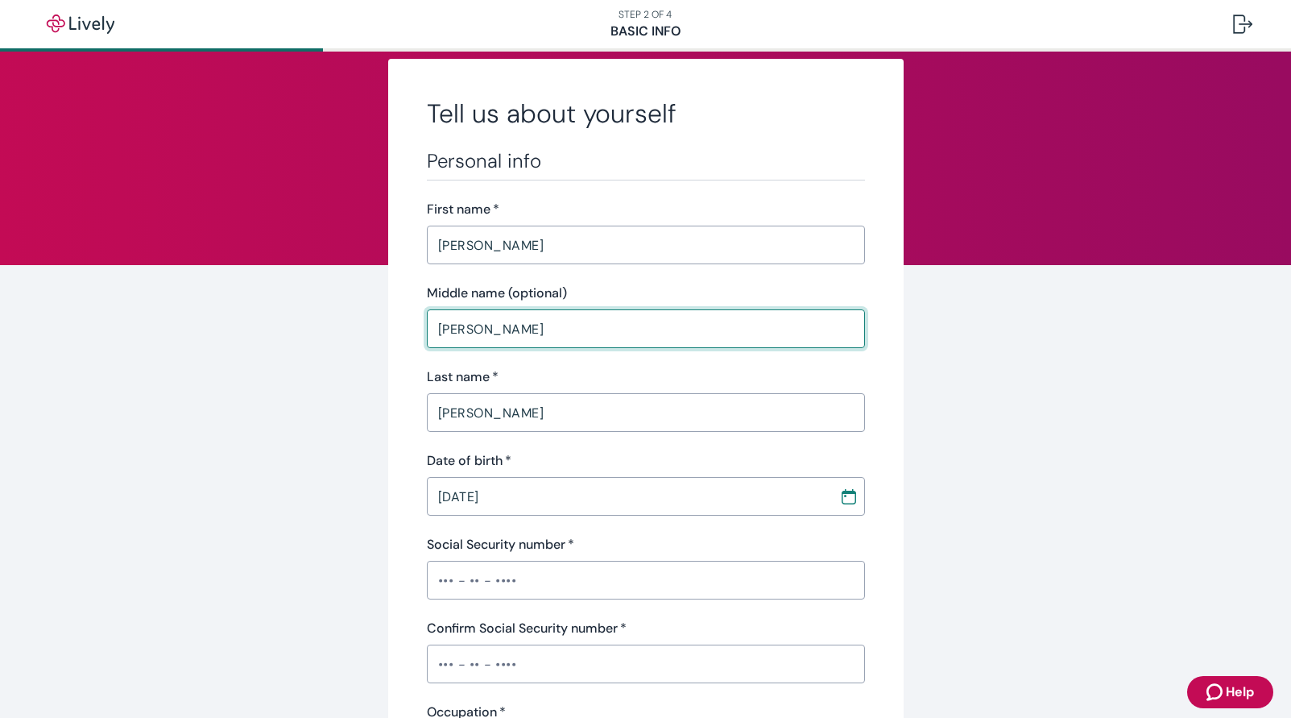
type input "[PERSON_NAME]"
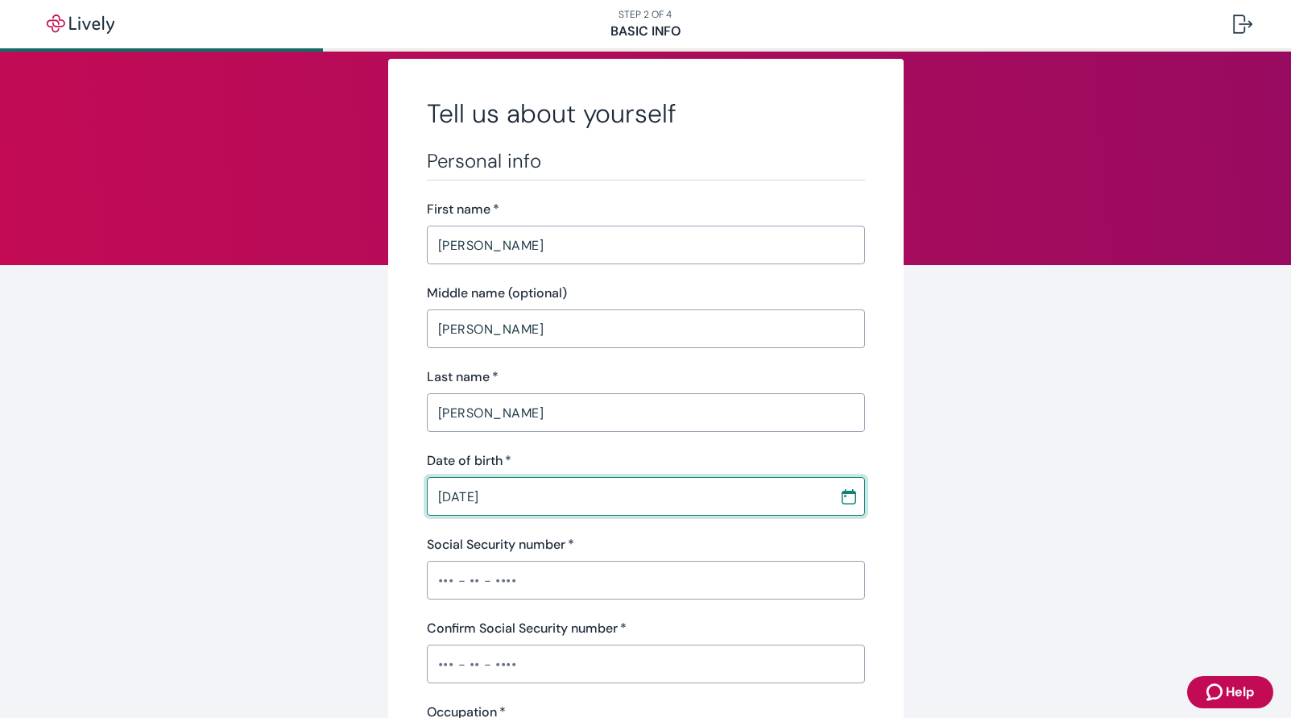
click at [586, 504] on input "[DATE]" at bounding box center [627, 496] width 401 height 32
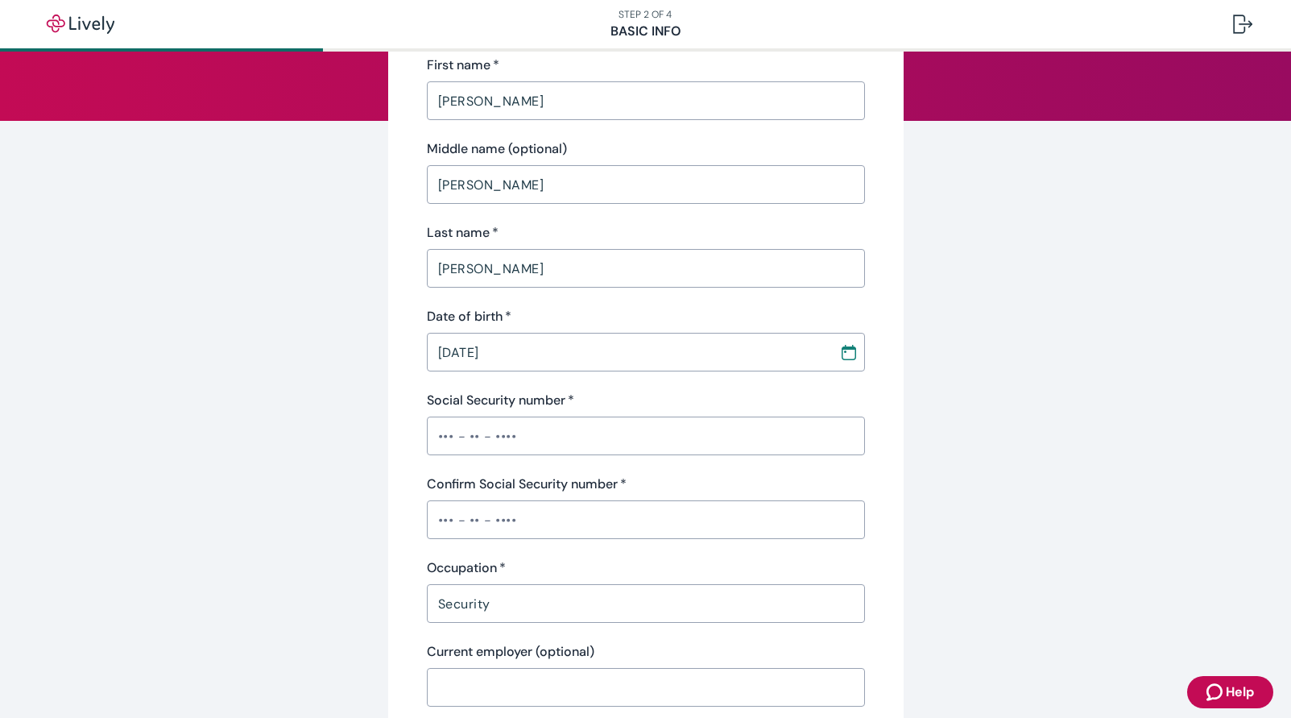
scroll to position [189, 0]
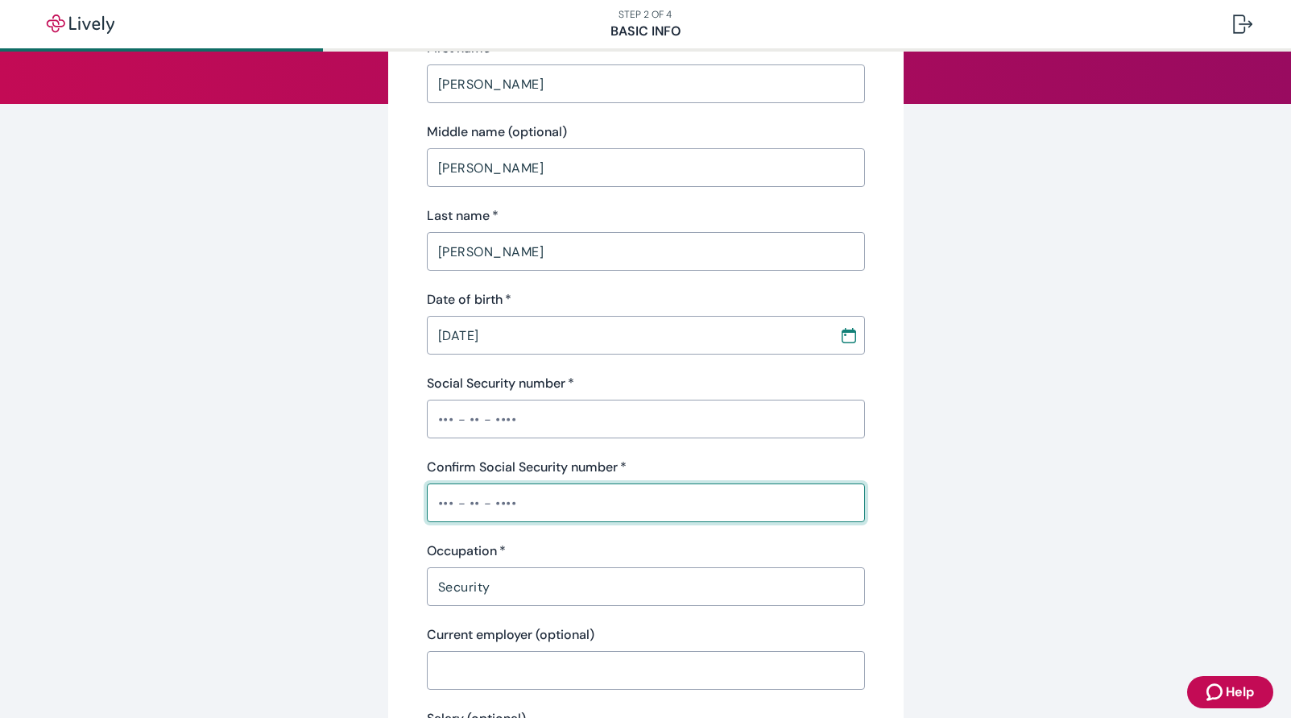
click at [520, 504] on input "Confirm Social Security number   *" at bounding box center [646, 503] width 438 height 32
click at [516, 591] on div "Security ​" at bounding box center [646, 586] width 438 height 39
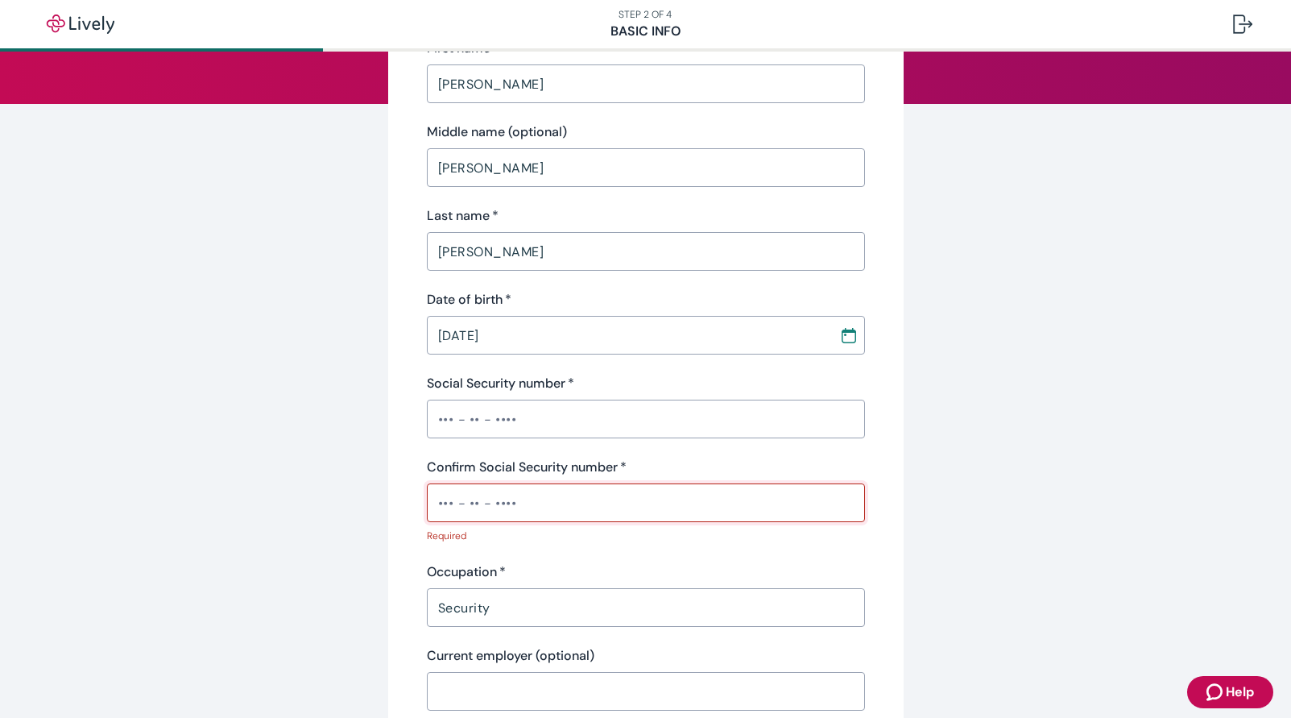
click at [519, 504] on input "Confirm Social Security number   *" at bounding box center [646, 503] width 438 height 32
type input "•••-••-8283"
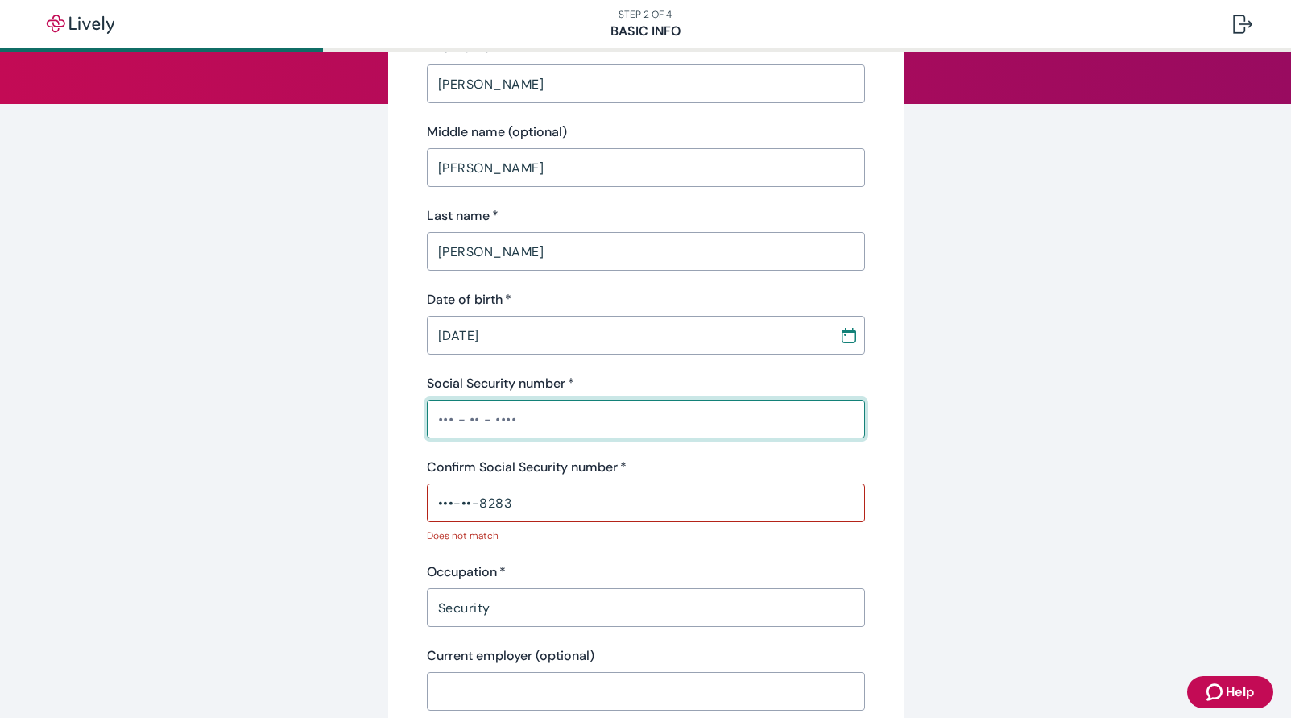
click at [533, 414] on input "Social Security number   *" at bounding box center [646, 419] width 438 height 32
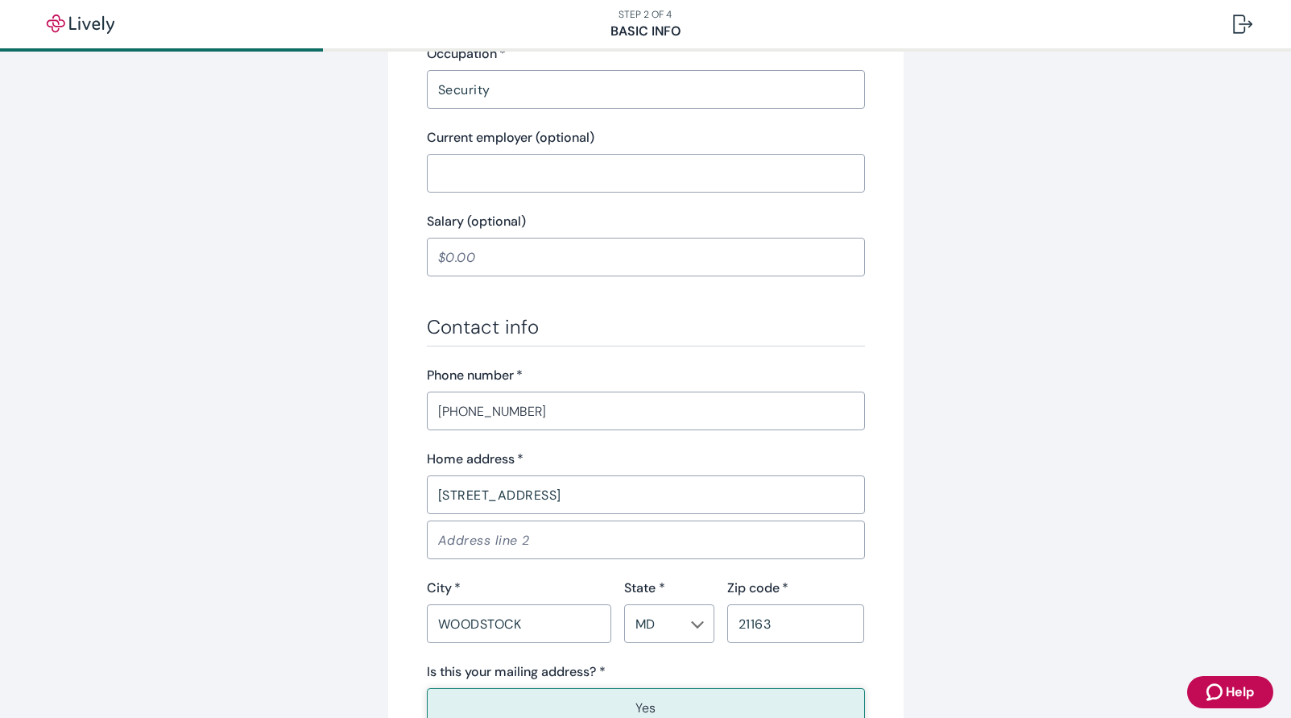
scroll to position [834, 0]
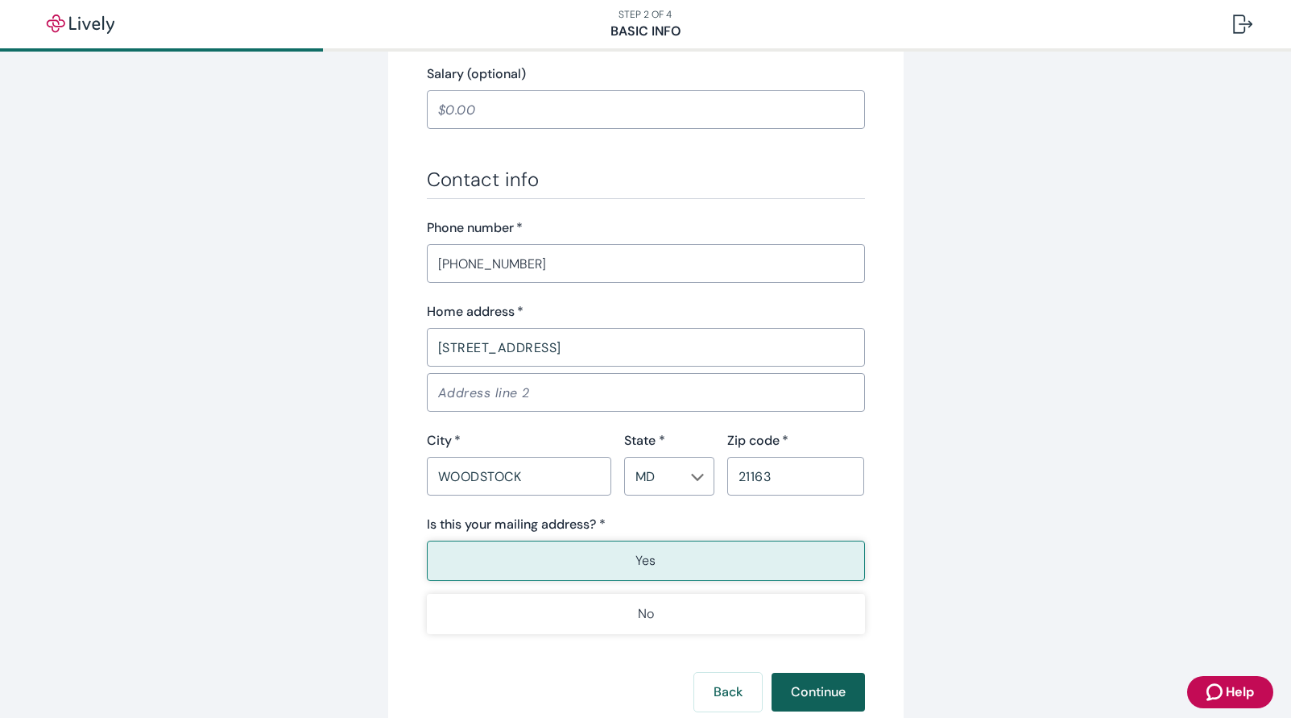
type input "•••-••-8283"
click at [804, 688] on button "Continue" at bounding box center [818, 692] width 93 height 39
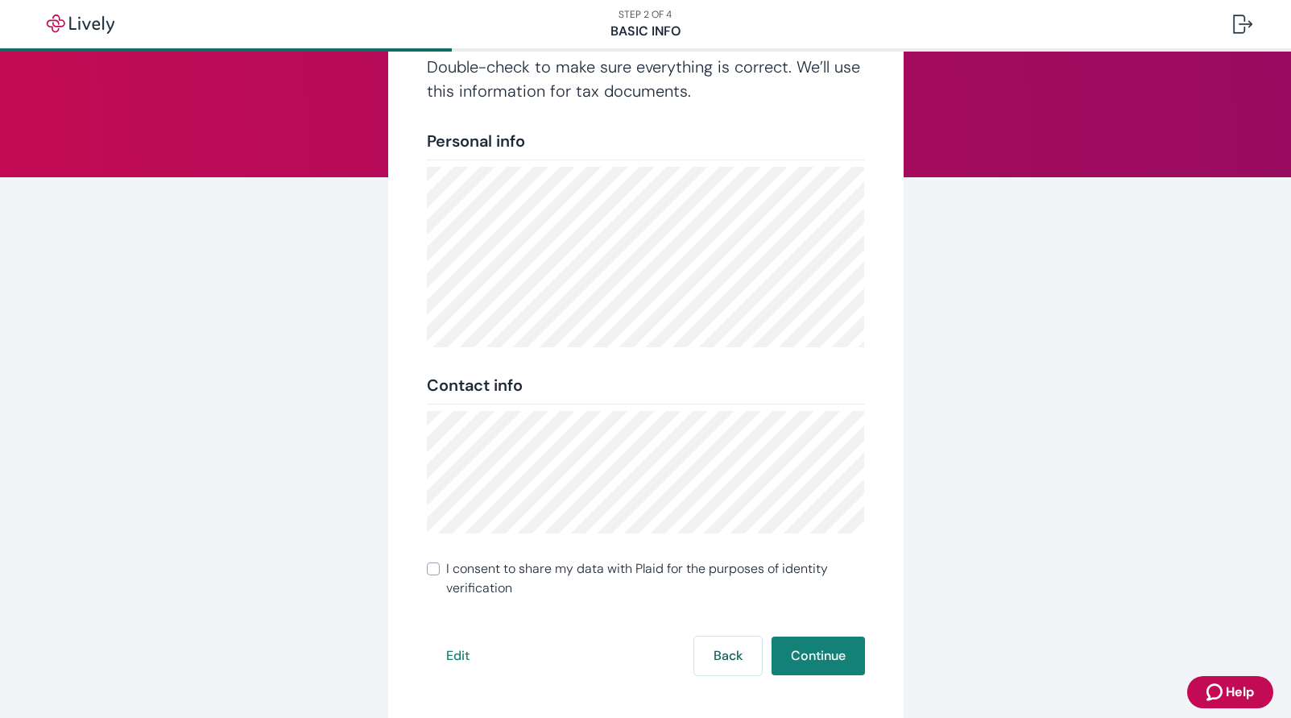
scroll to position [115, 0]
click at [427, 567] on input "I consent to share my data with Plaid for the purposes of identity verification" at bounding box center [433, 569] width 13 height 13
checkbox input "true"
click at [791, 649] on button "Continue" at bounding box center [818, 656] width 93 height 39
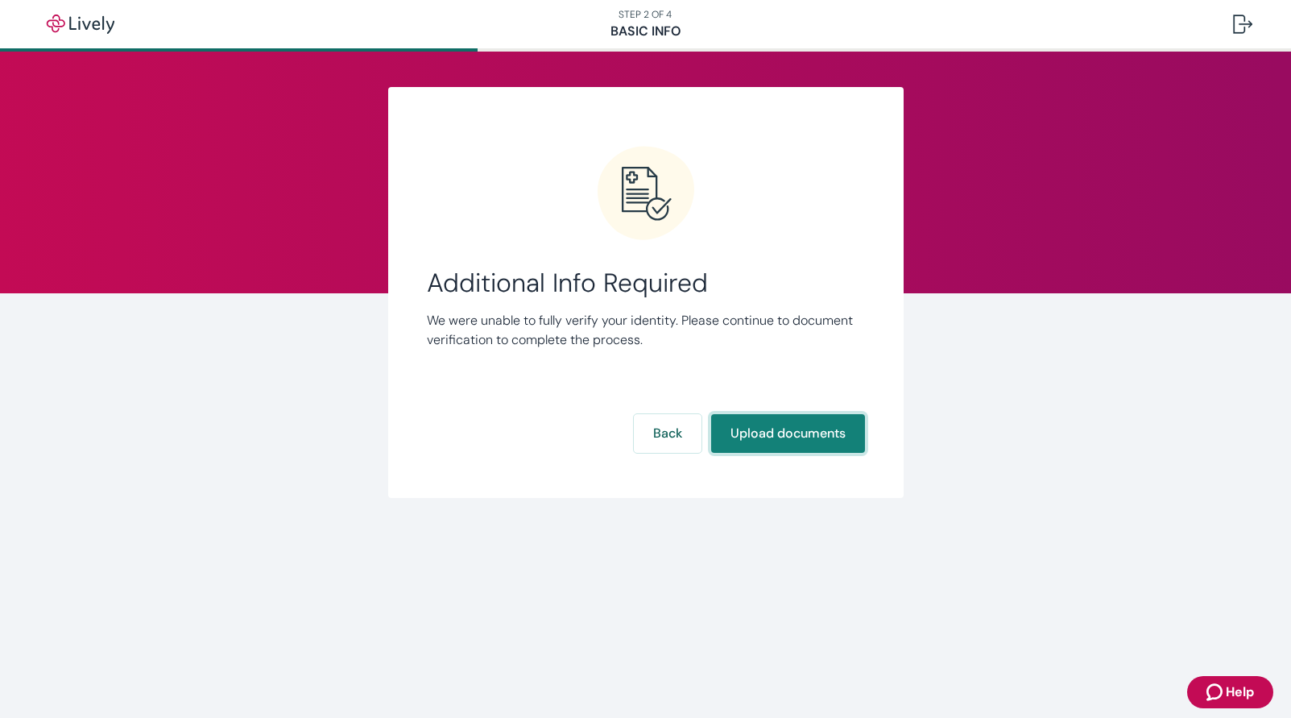
click at [765, 431] on button "Upload documents" at bounding box center [788, 433] width 154 height 39
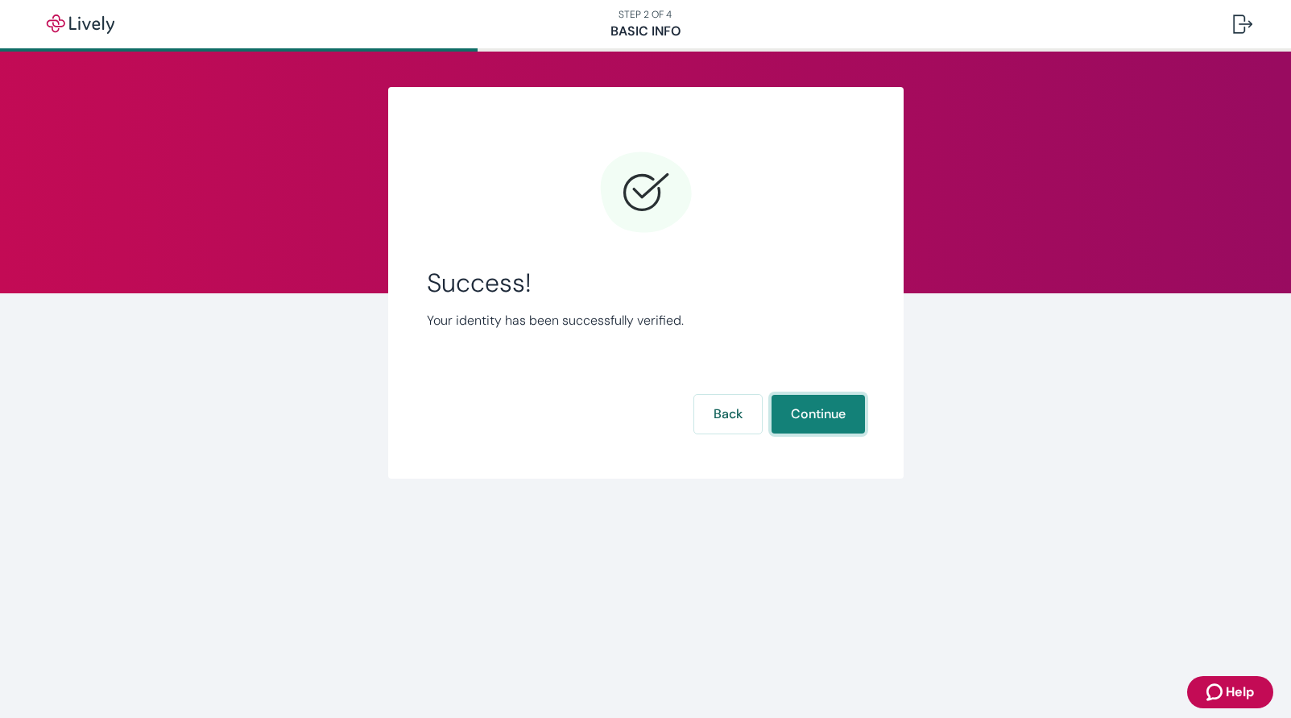
click at [800, 409] on button "Continue" at bounding box center [818, 414] width 93 height 39
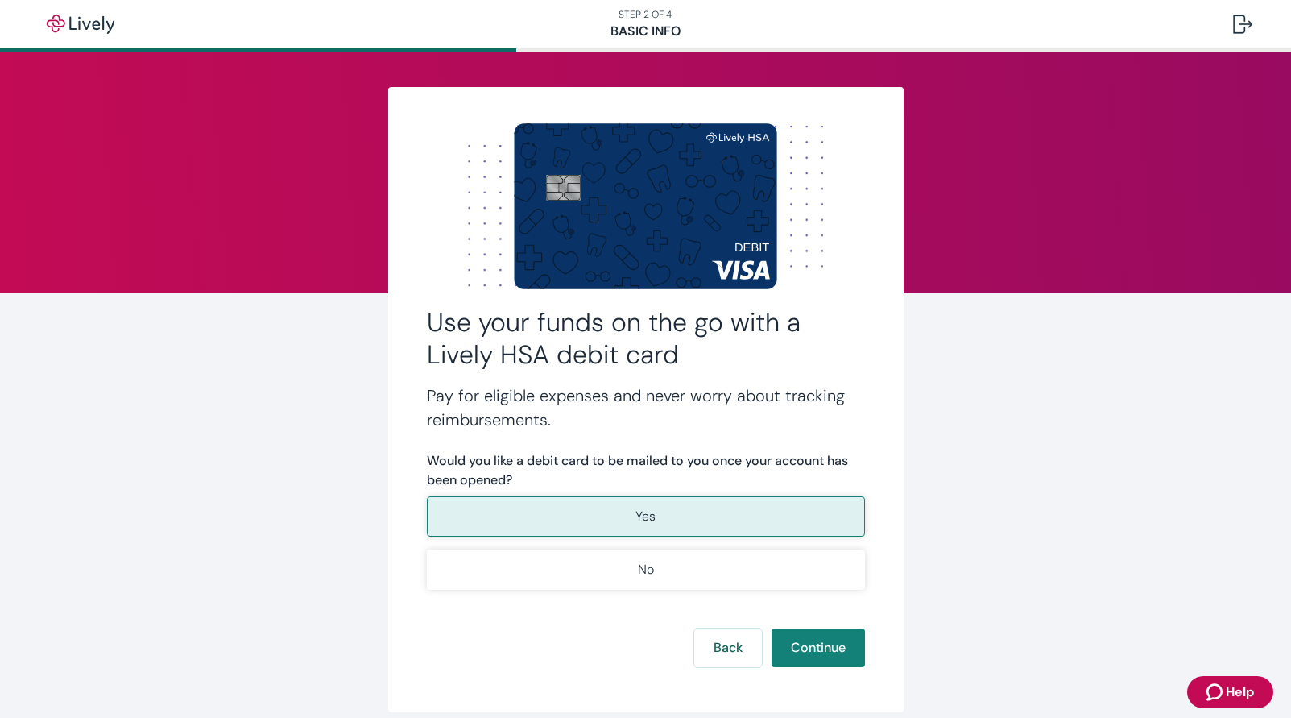
click at [636, 517] on p "Yes" at bounding box center [646, 516] width 20 height 19
click at [790, 645] on button "Continue" at bounding box center [818, 647] width 93 height 39
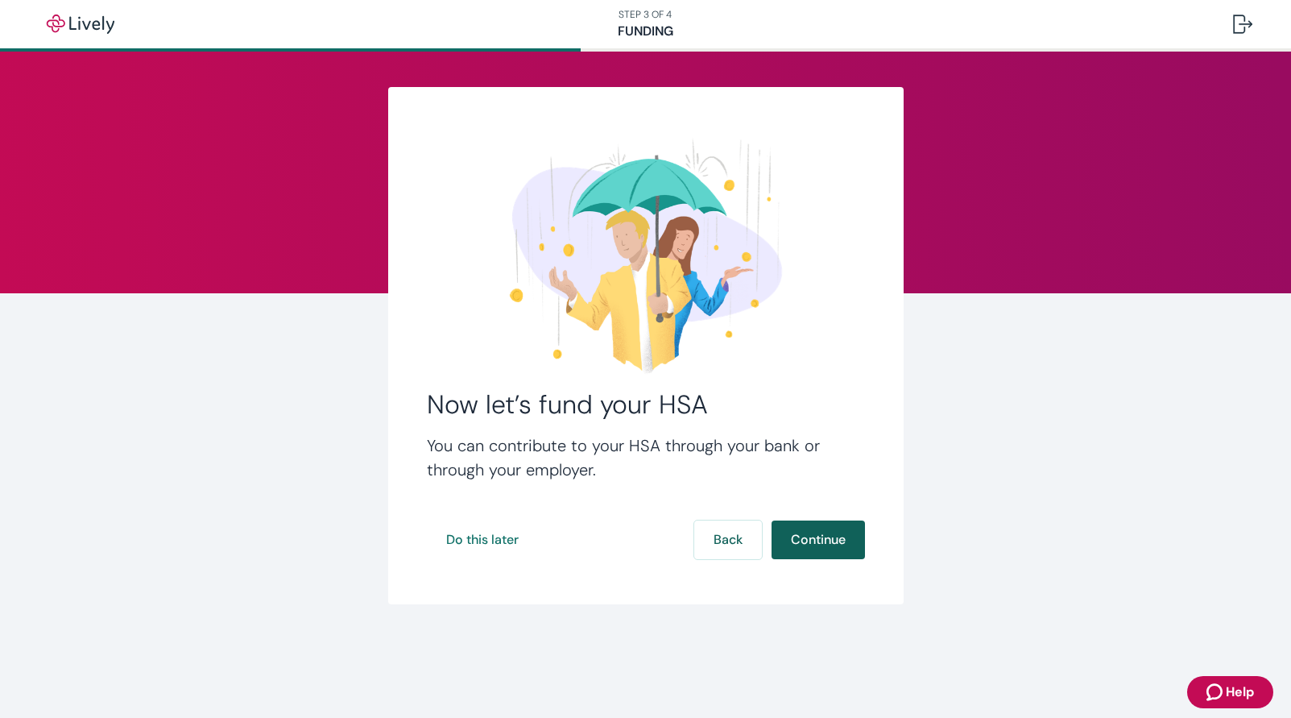
click at [804, 537] on button "Continue" at bounding box center [818, 539] width 93 height 39
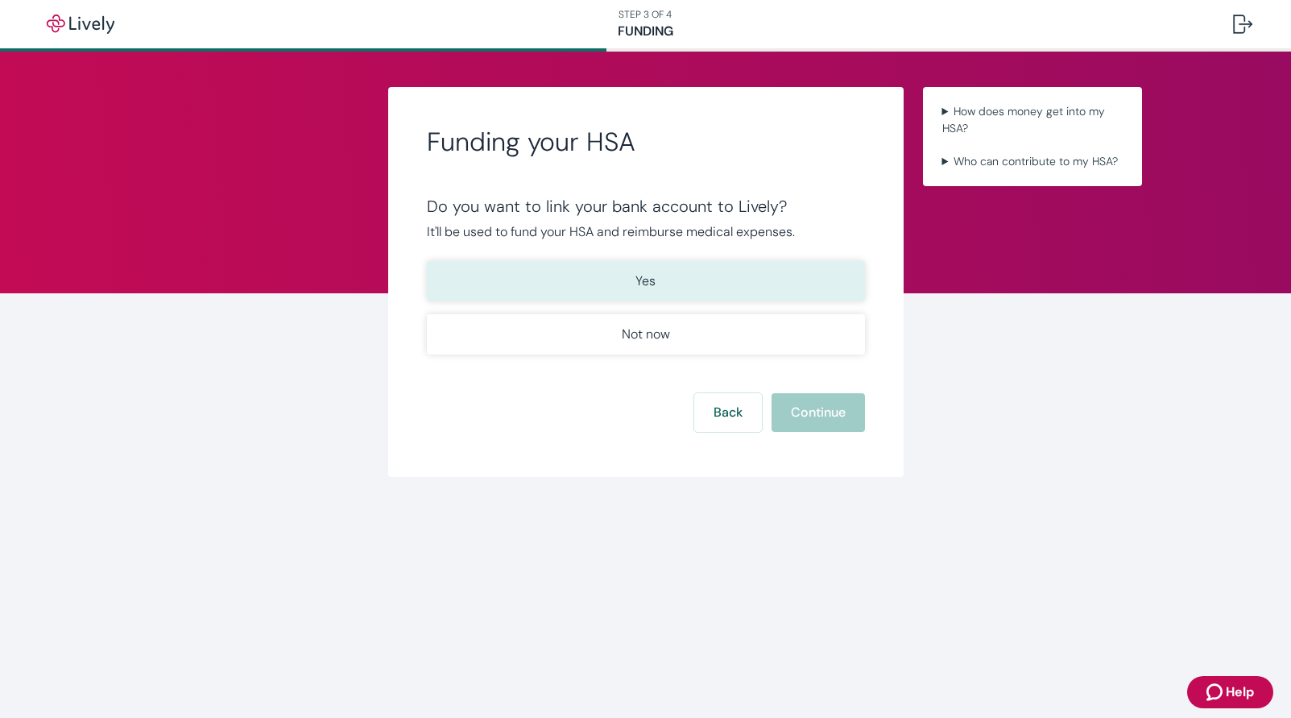
click at [655, 280] on p "Yes" at bounding box center [646, 281] width 20 height 19
click at [807, 417] on button "Continue" at bounding box center [818, 412] width 93 height 39
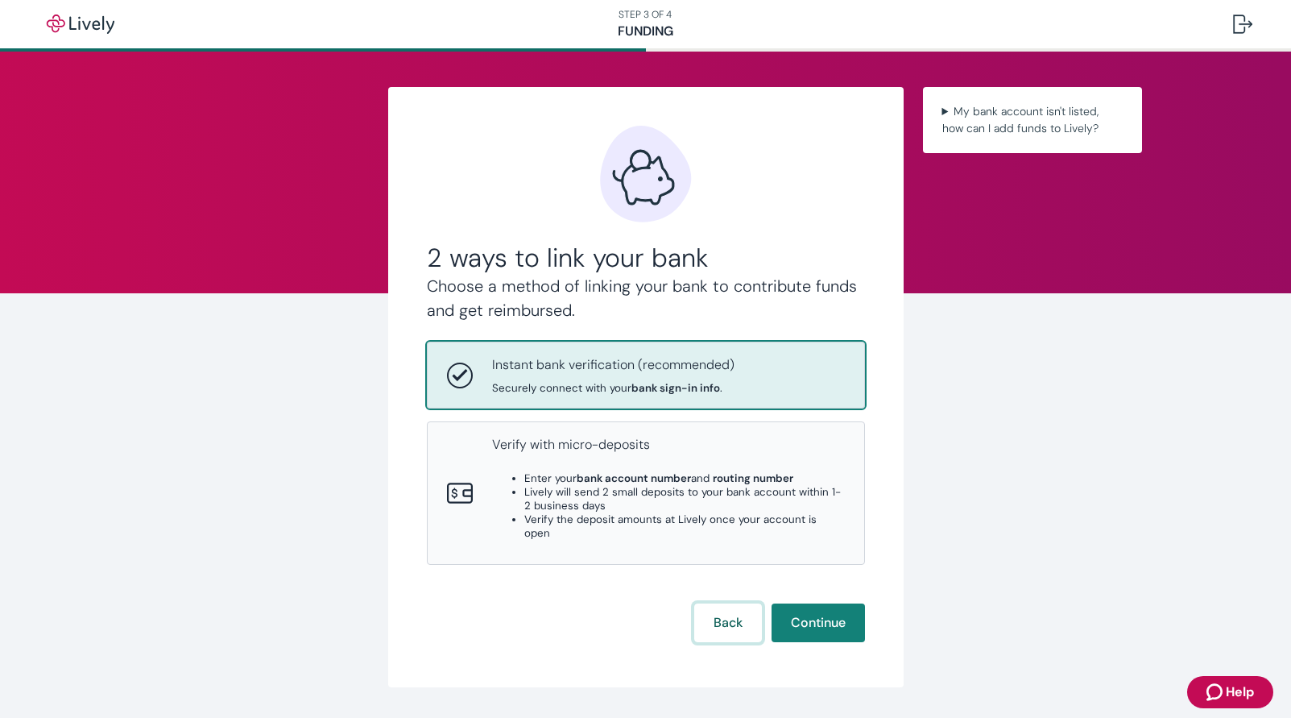
click at [721, 611] on button "Back" at bounding box center [728, 622] width 68 height 39
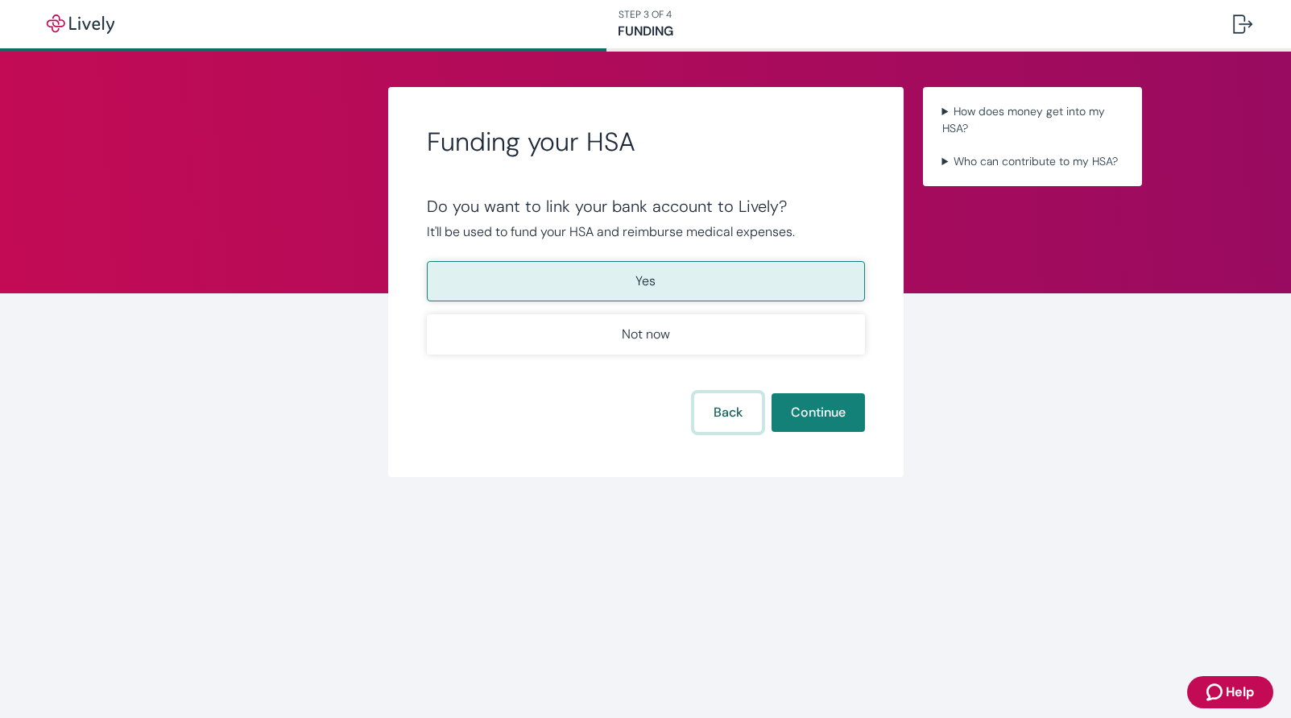
click at [716, 411] on button "Back" at bounding box center [728, 412] width 68 height 39
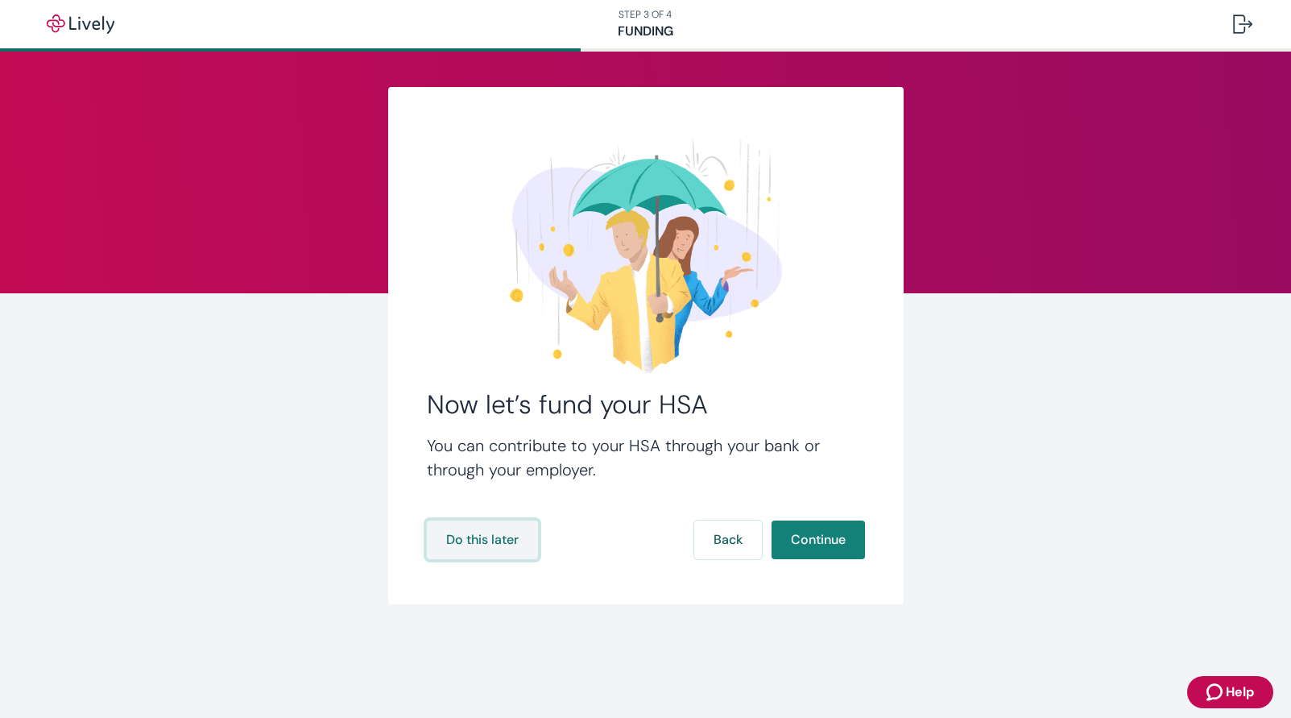
click at [490, 540] on button "Do this later" at bounding box center [482, 539] width 111 height 39
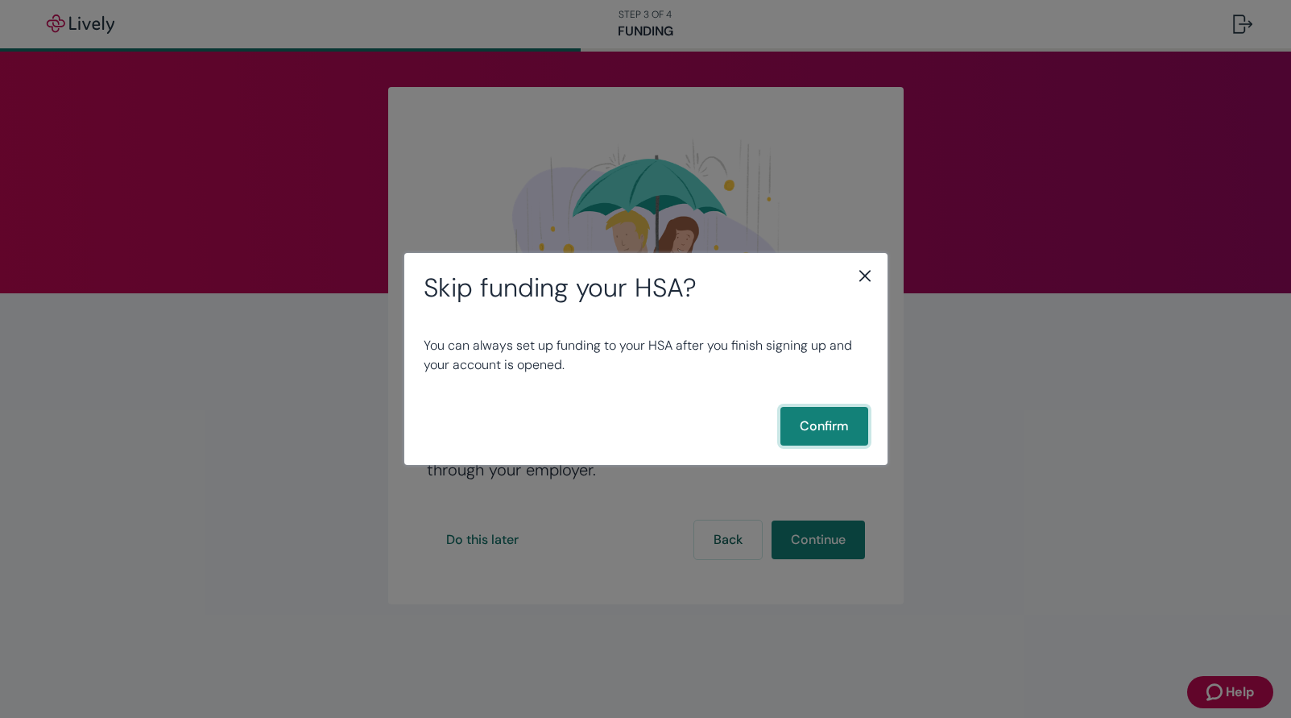
click at [830, 427] on button "Confirm" at bounding box center [825, 426] width 88 height 39
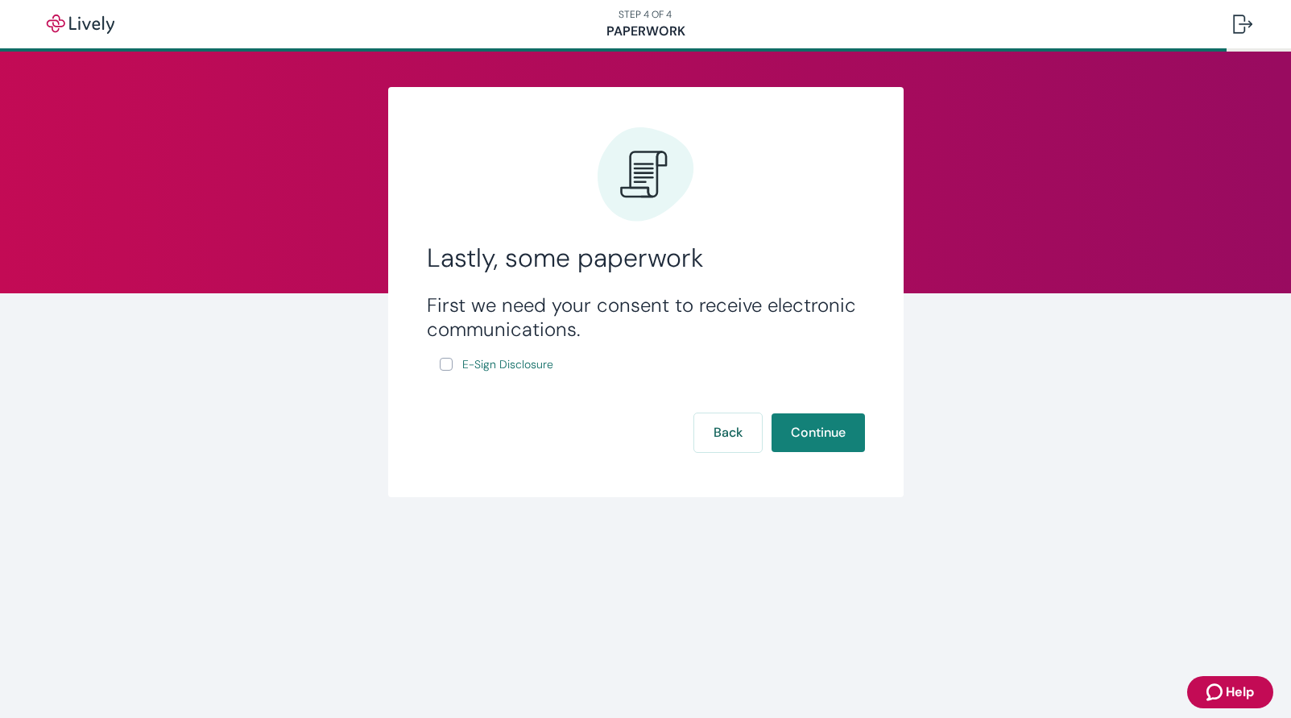
click at [448, 367] on input "E-Sign Disclosure" at bounding box center [446, 364] width 13 height 13
checkbox input "true"
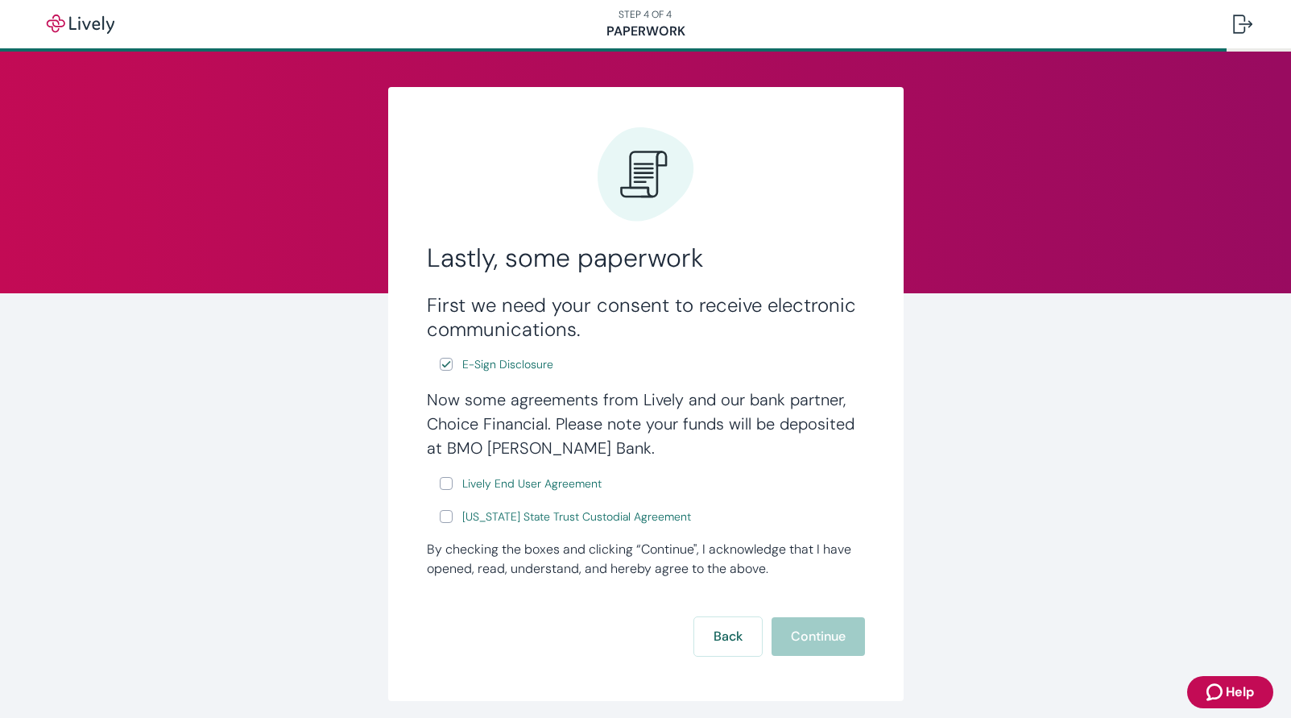
click at [440, 487] on input "Lively End User Agreement" at bounding box center [446, 483] width 13 height 13
checkbox input "true"
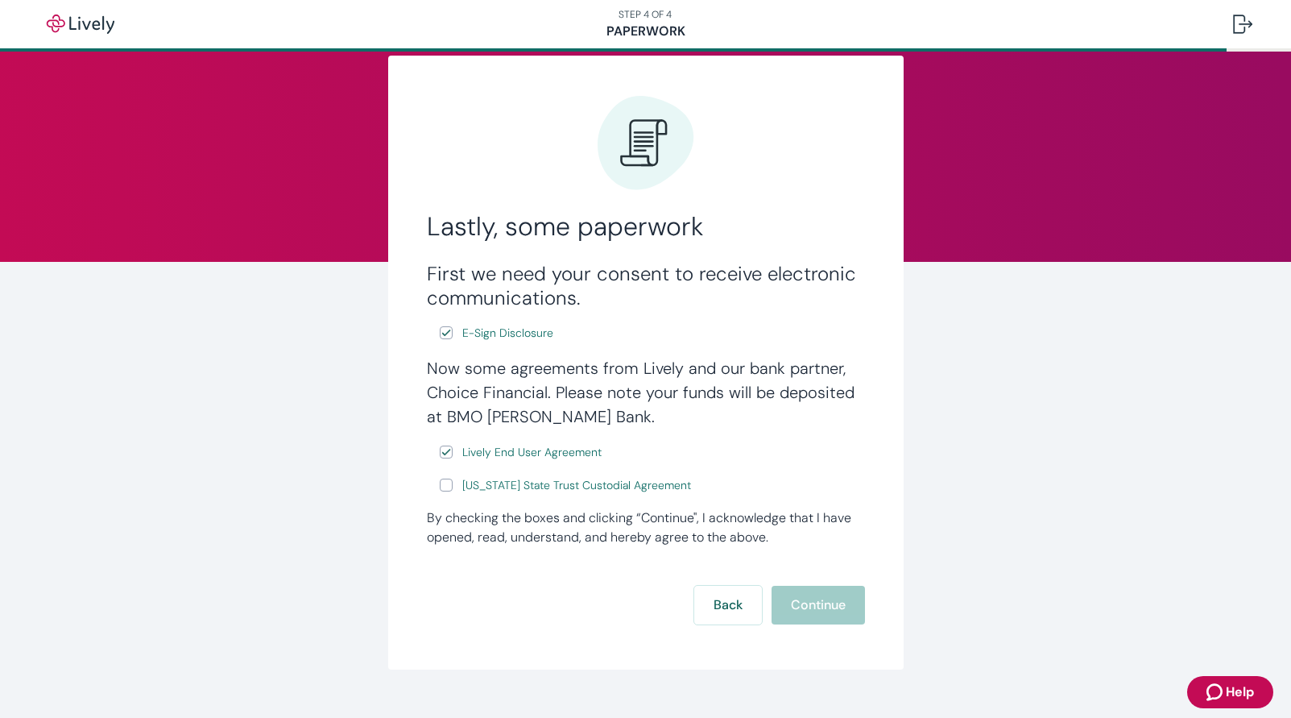
scroll to position [60, 0]
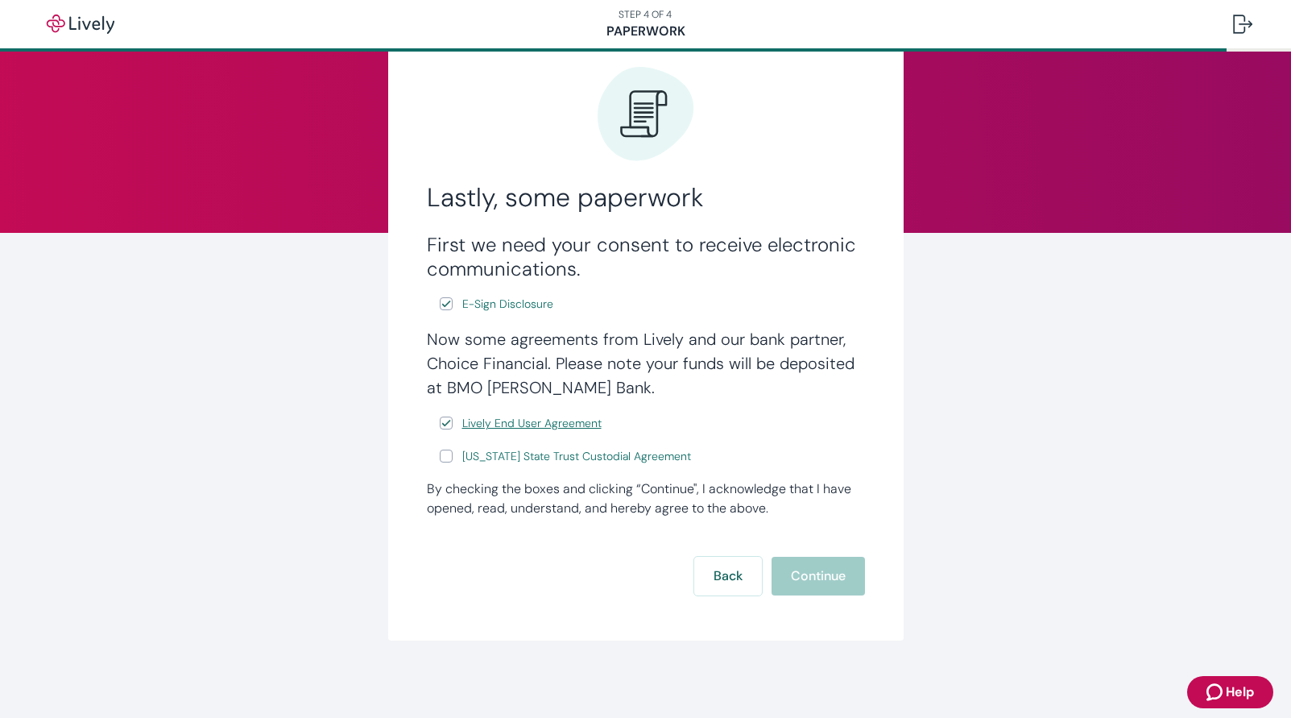
click at [530, 421] on span "Lively End User Agreement" at bounding box center [531, 423] width 139 height 17
click at [485, 456] on span "[US_STATE] State Trust Custodial Agreement" at bounding box center [576, 456] width 229 height 17
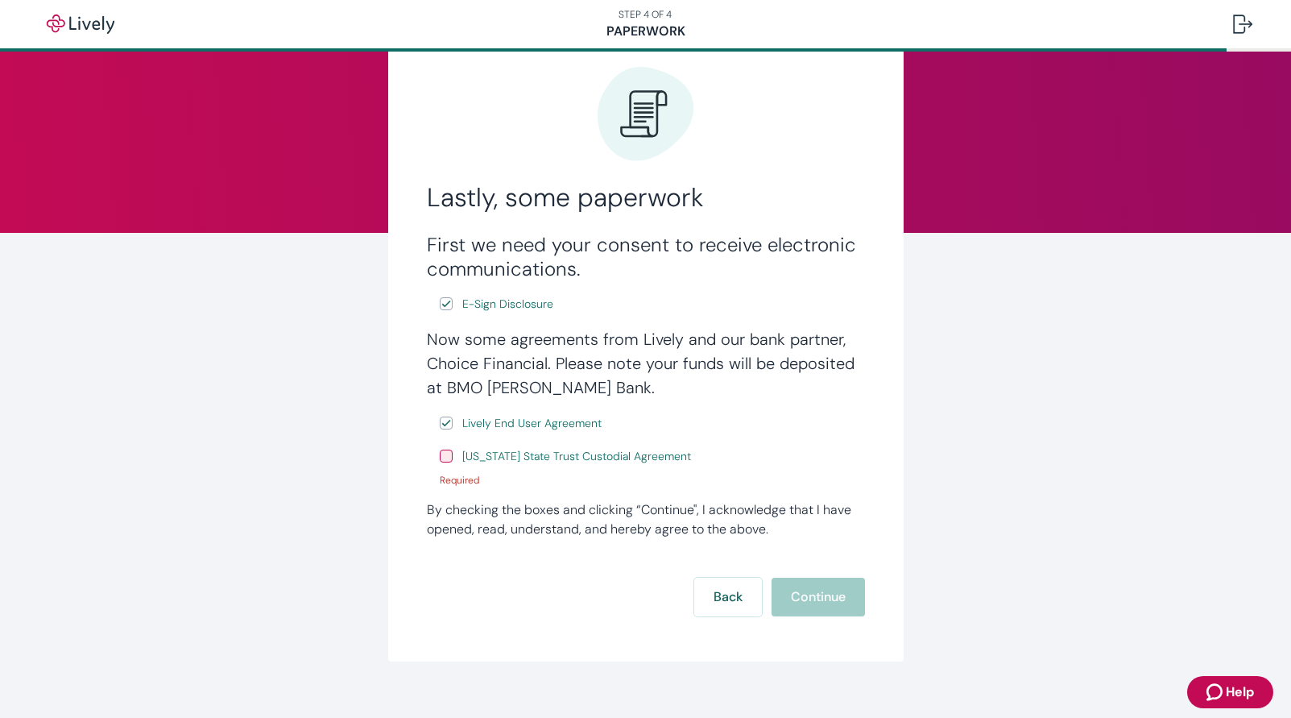
click at [440, 459] on input "[US_STATE] State Trust Custodial Agreement" at bounding box center [446, 456] width 13 height 13
checkbox input "true"
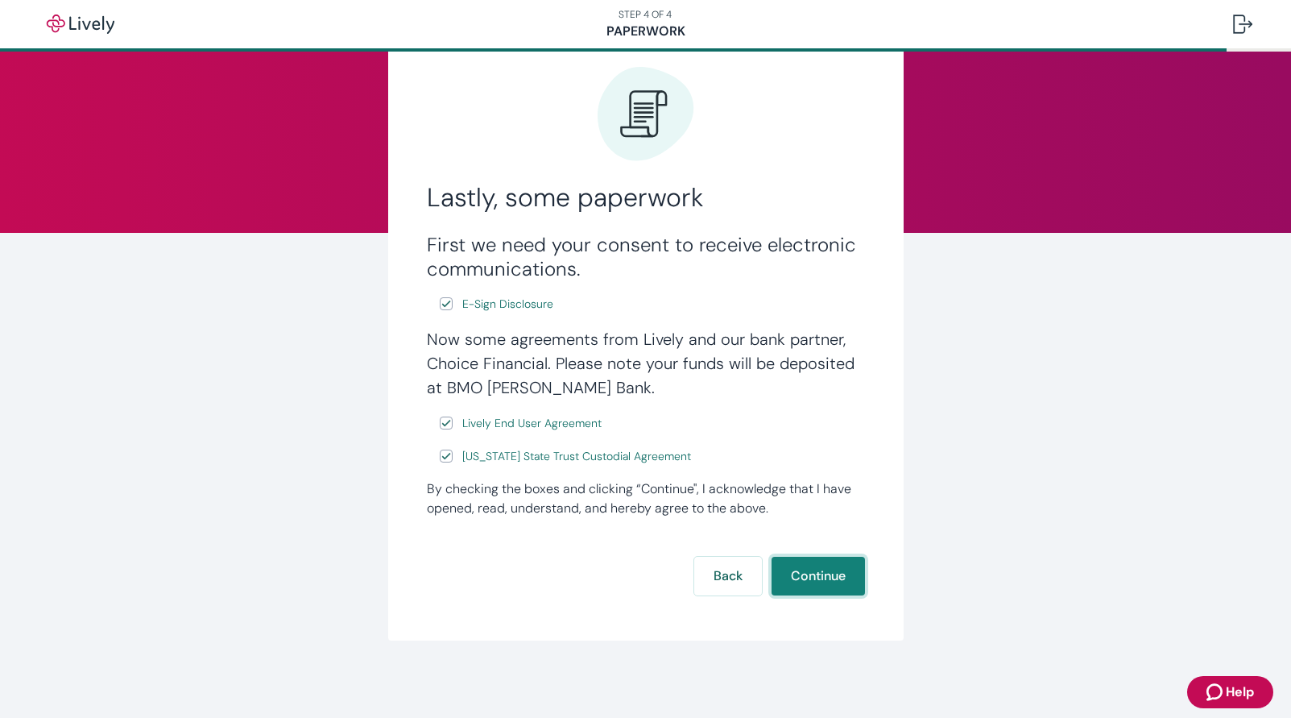
click at [807, 573] on button "Continue" at bounding box center [818, 576] width 93 height 39
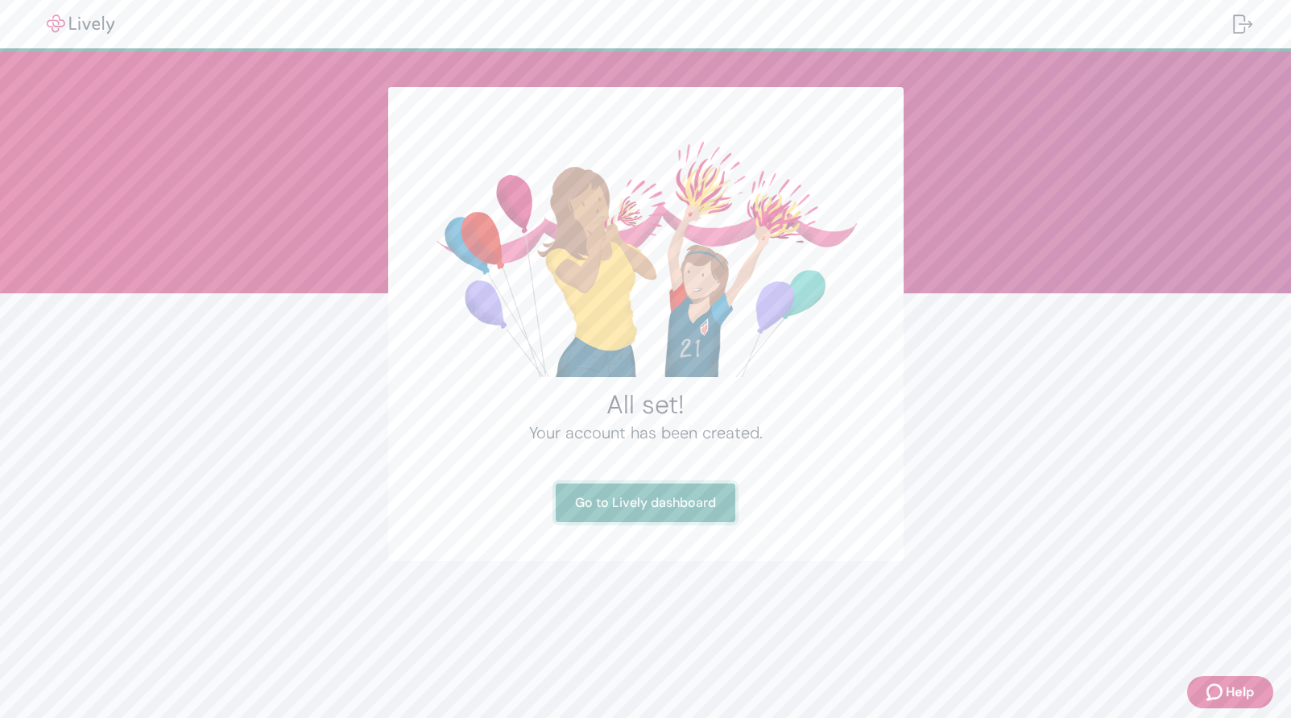
click at [608, 495] on link "Go to Lively dashboard" at bounding box center [646, 502] width 180 height 39
